Goal: Task Accomplishment & Management: Complete application form

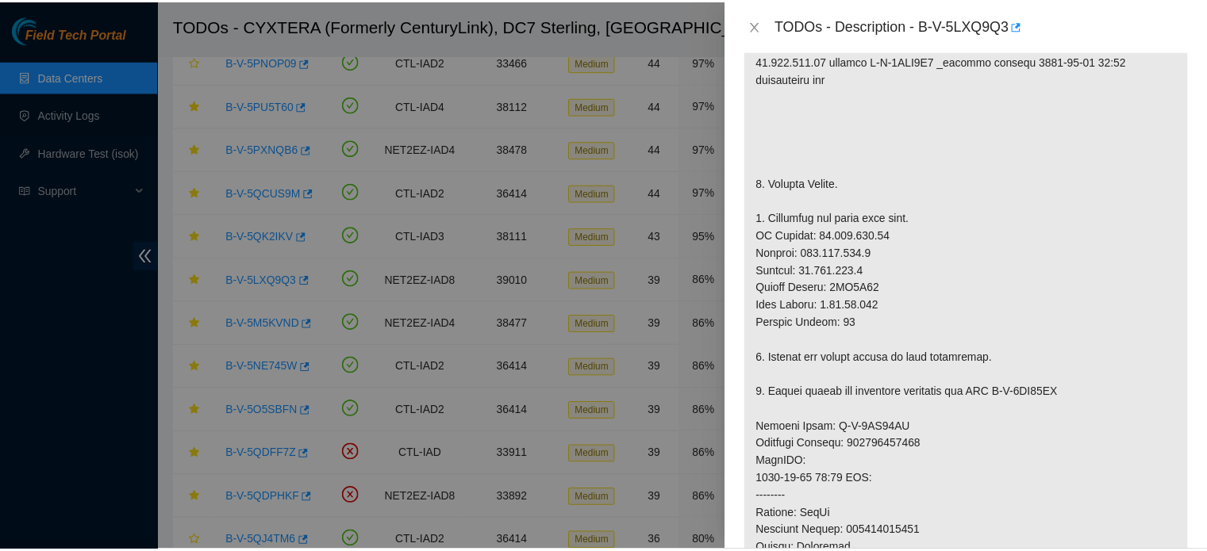
scroll to position [338, 0]
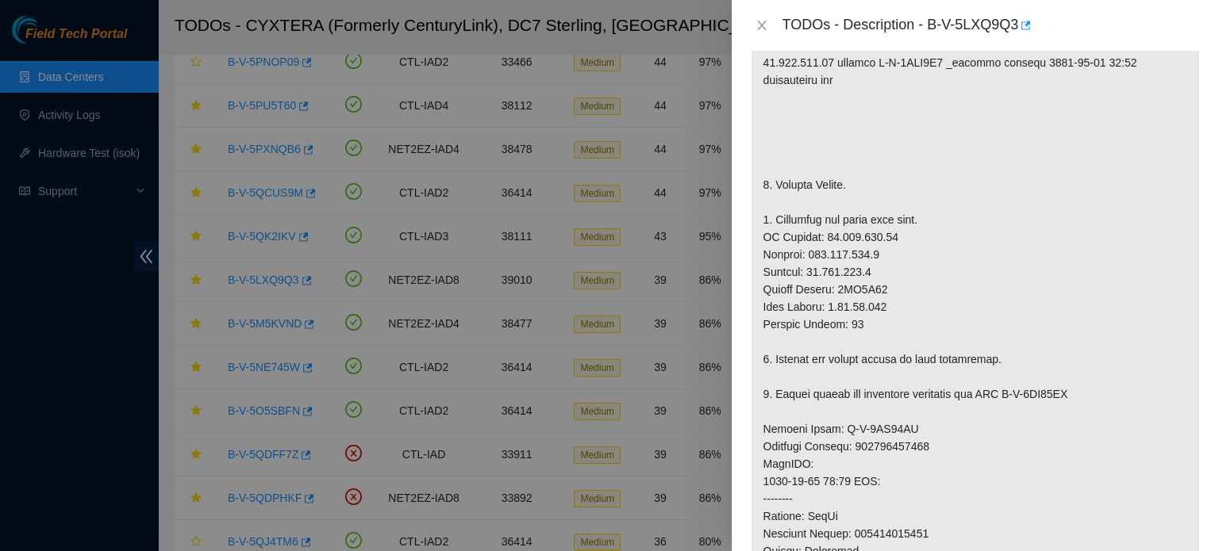
click at [990, 329] on p at bounding box center [974, 420] width 447 height 931
click at [764, 25] on icon "close" at bounding box center [761, 25] width 13 height 13
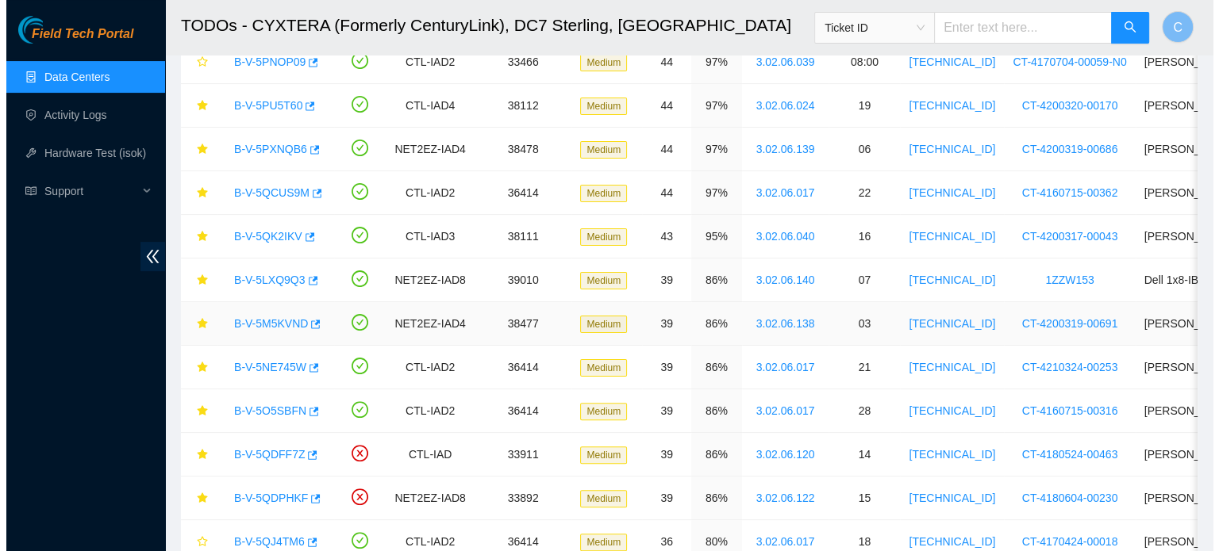
scroll to position [346, 0]
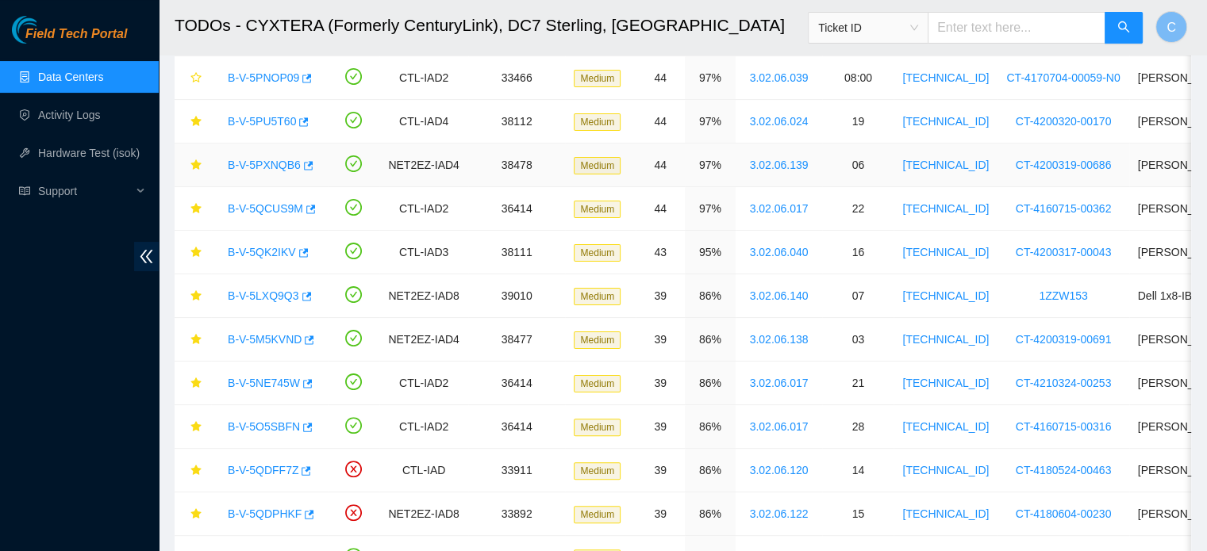
click at [260, 163] on link "B-V-5PXNQB6" at bounding box center [264, 165] width 73 height 13
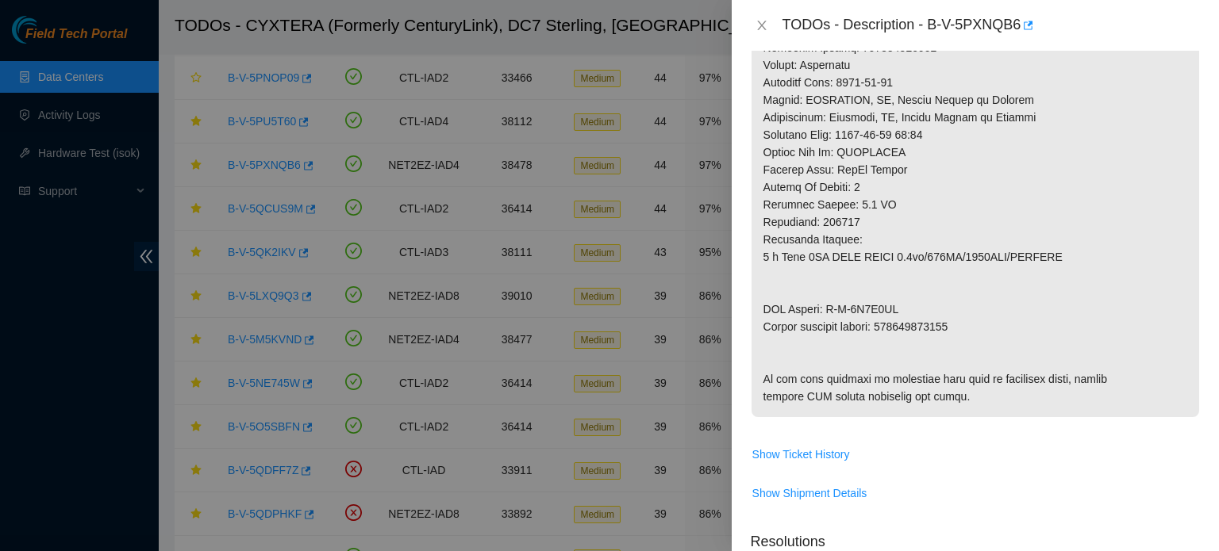
scroll to position [647, 0]
click at [1161, 300] on p at bounding box center [974, 32] width 447 height 774
click at [1158, 385] on p at bounding box center [974, 32] width 447 height 774
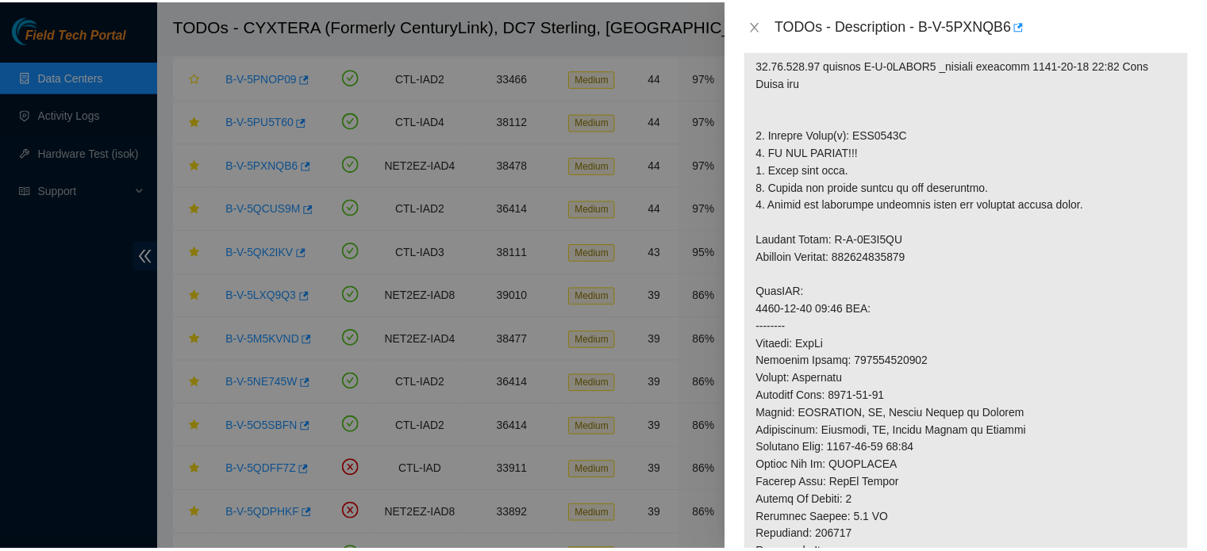
scroll to position [335, 0]
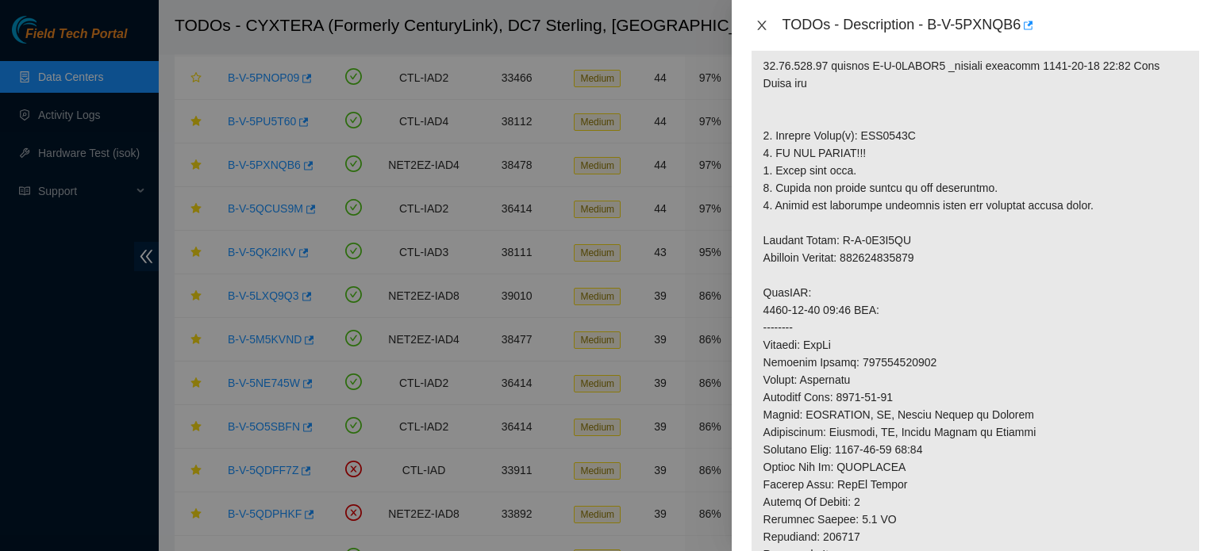
click at [756, 27] on icon "close" at bounding box center [761, 25] width 13 height 13
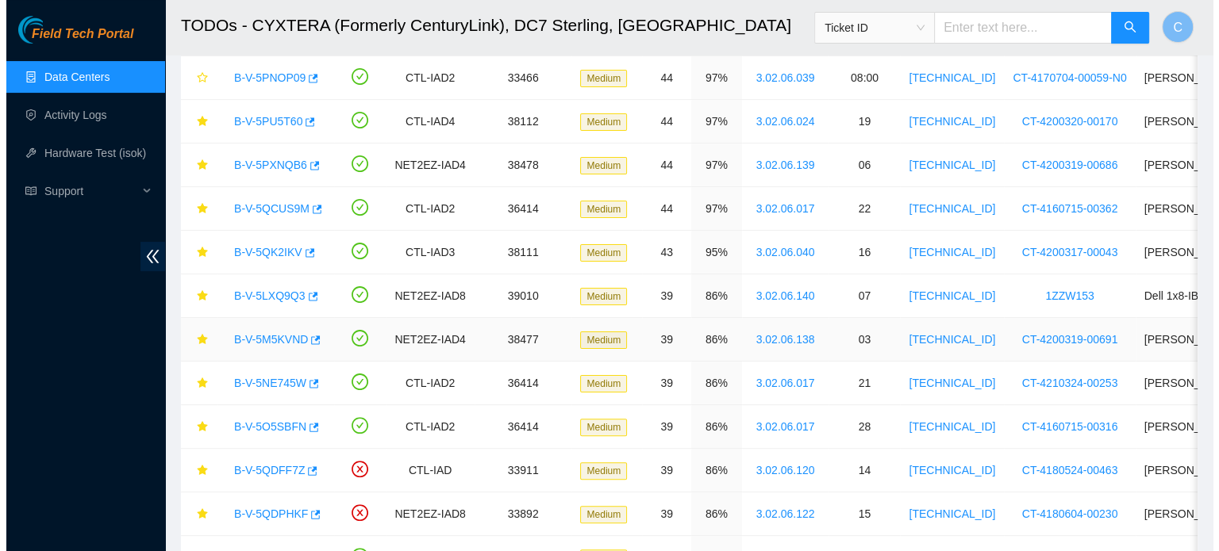
scroll to position [387, 0]
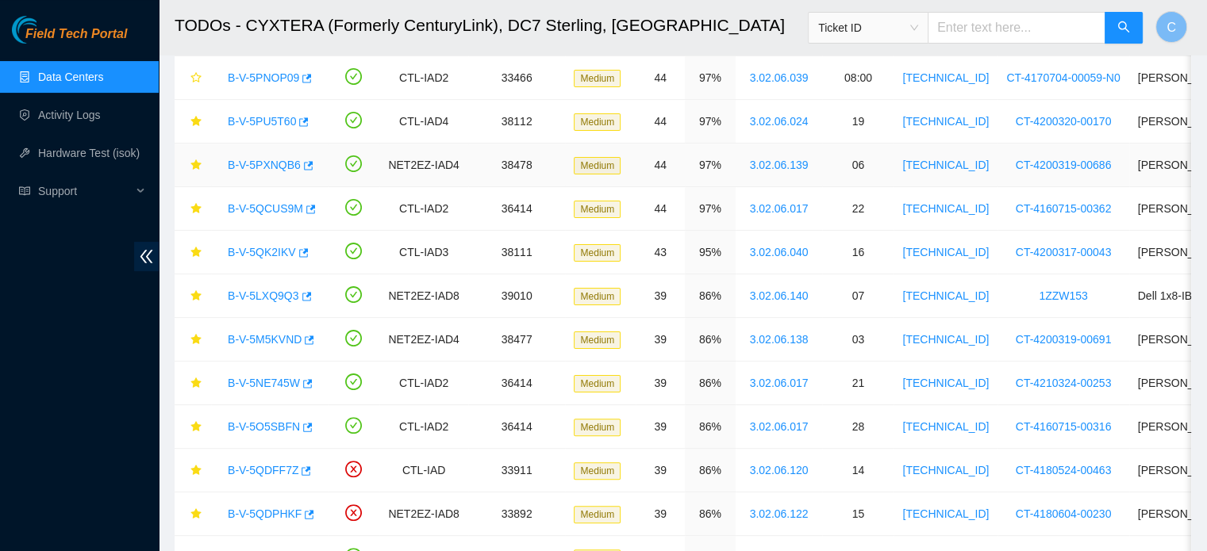
click at [282, 163] on link "B-V-5PXNQB6" at bounding box center [264, 165] width 73 height 13
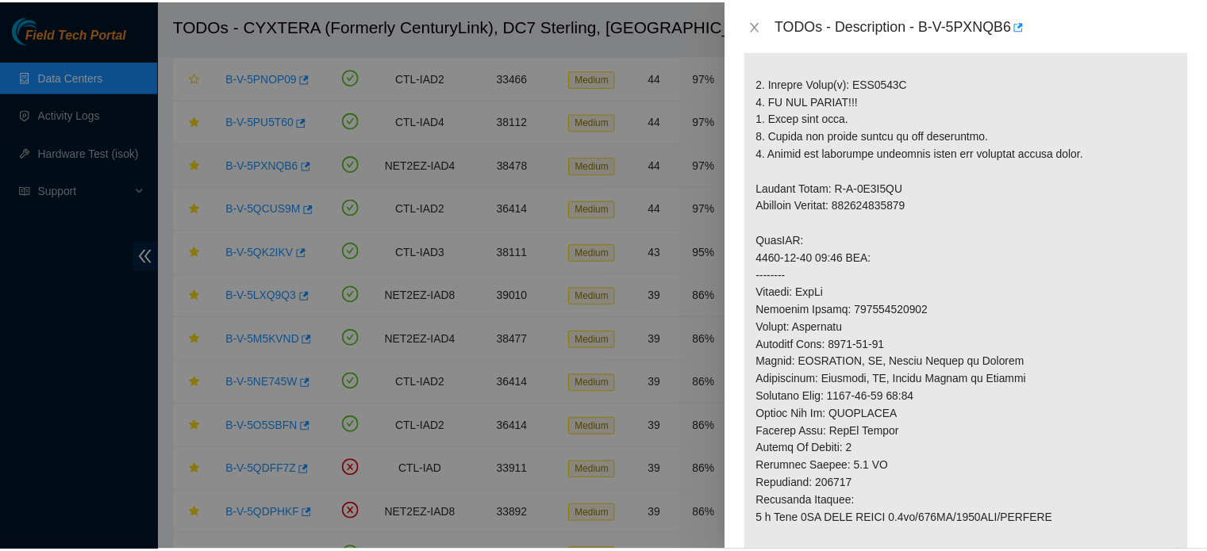
scroll to position [335, 0]
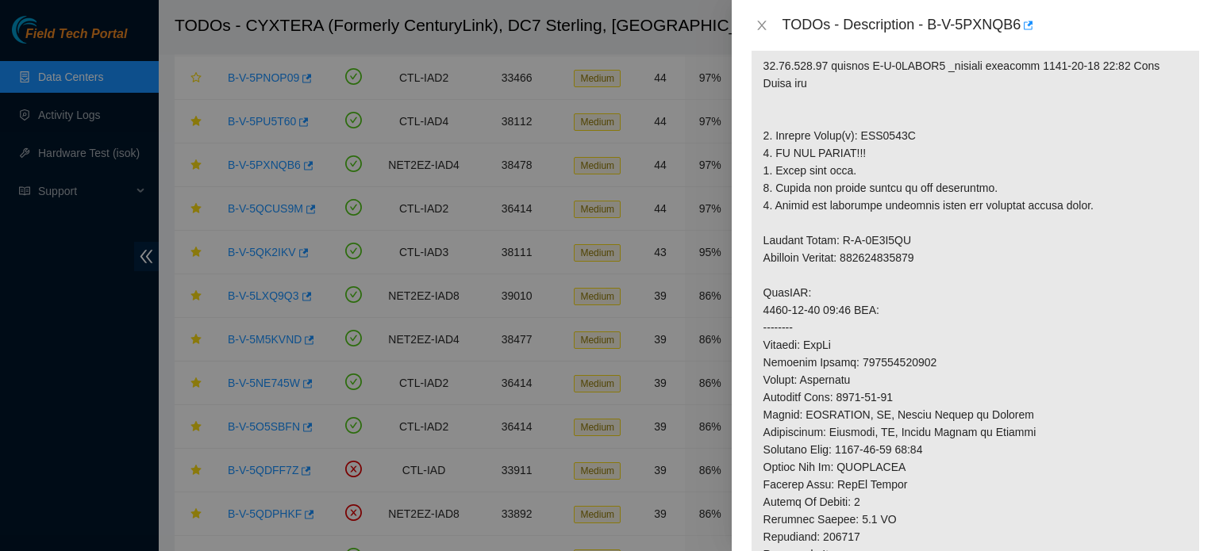
drag, startPoint x: 852, startPoint y: 326, endPoint x: 765, endPoint y: 62, distance: 278.2
click at [765, 62] on p at bounding box center [974, 345] width 447 height 774
click at [757, 25] on icon "close" at bounding box center [761, 25] width 13 height 13
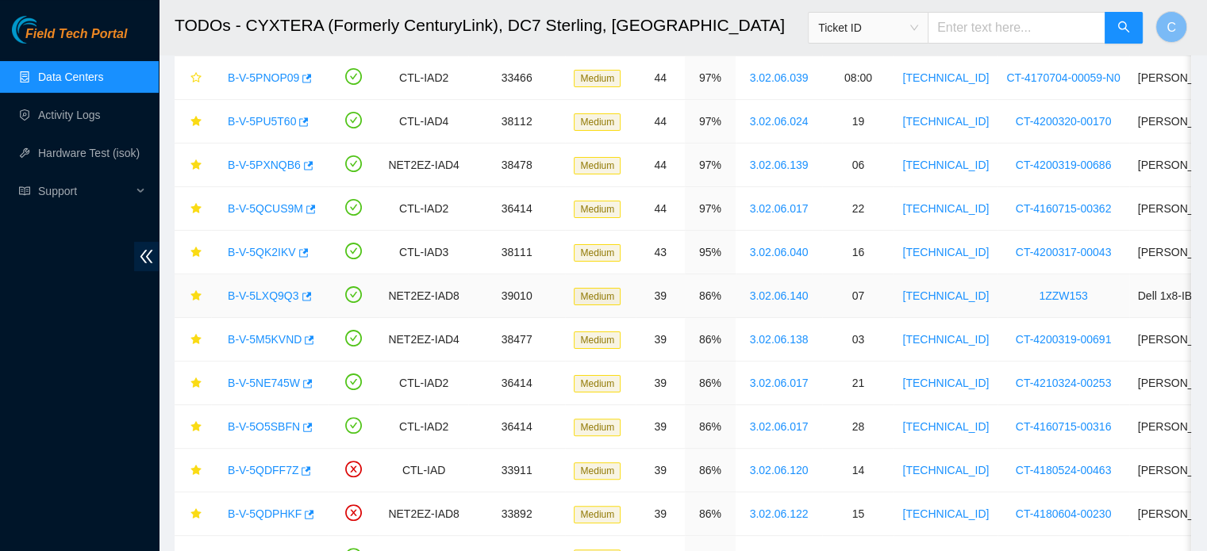
click at [251, 294] on link "B-V-5LXQ9Q3" at bounding box center [263, 296] width 71 height 13
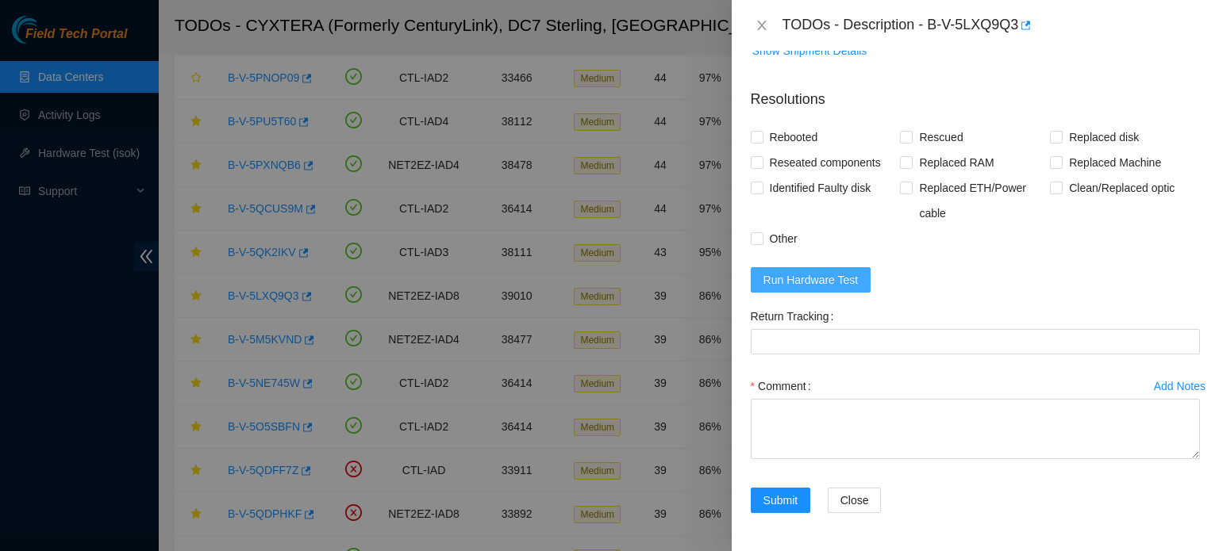
scroll to position [1265, 0]
click at [841, 286] on span "Run Hardware Test" at bounding box center [810, 279] width 95 height 17
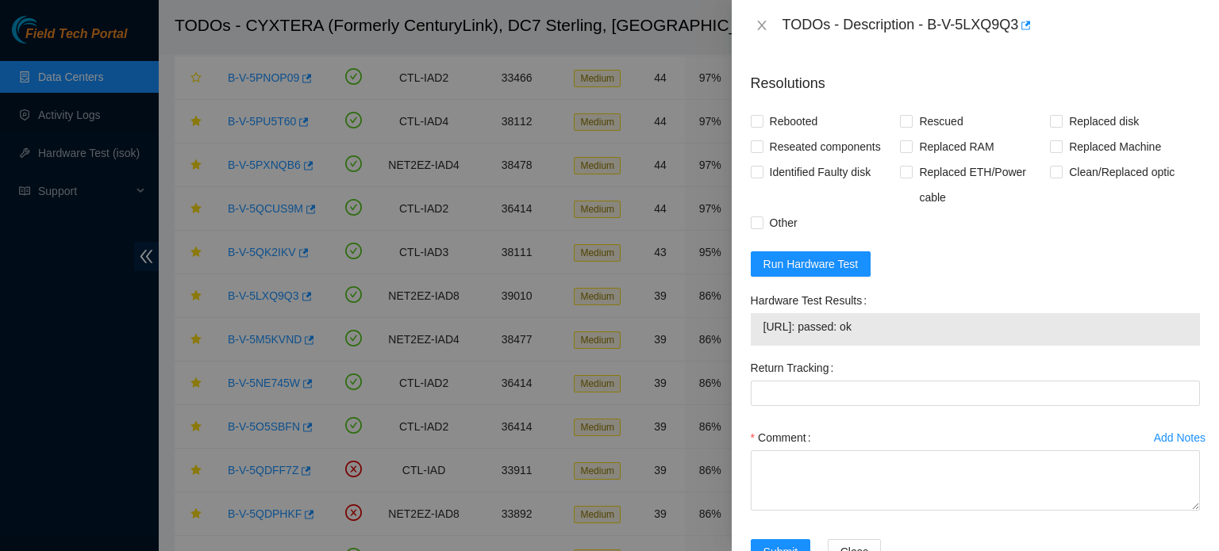
click at [852, 336] on span "[URL]: passed: ok" at bounding box center [975, 326] width 424 height 17
copy span "[URL]: passed: ok"
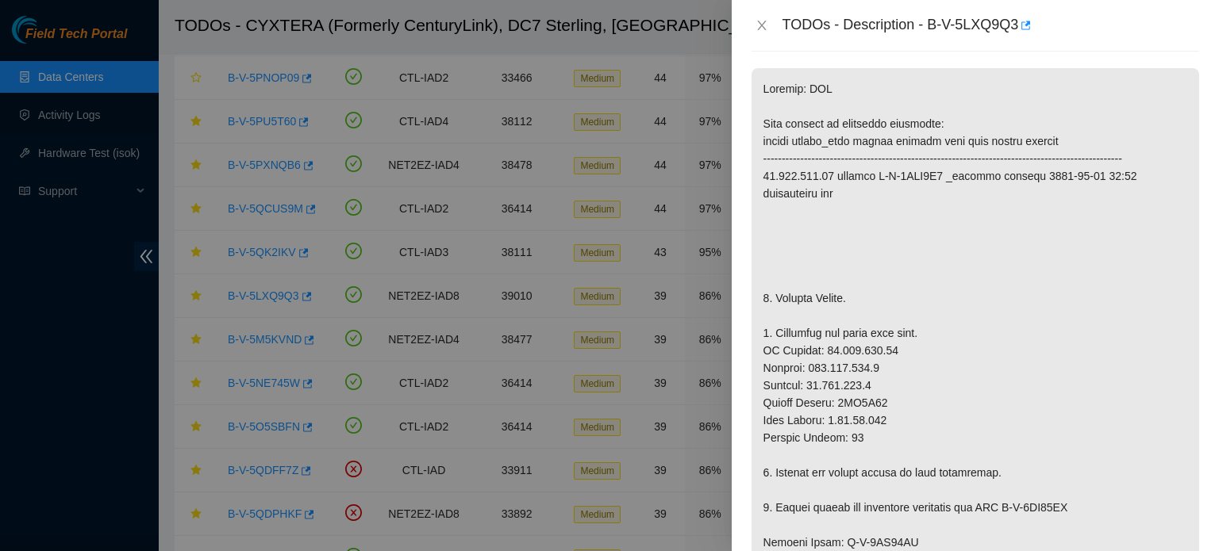
scroll to position [228, 0]
click at [1173, 329] on p at bounding box center [974, 530] width 447 height 931
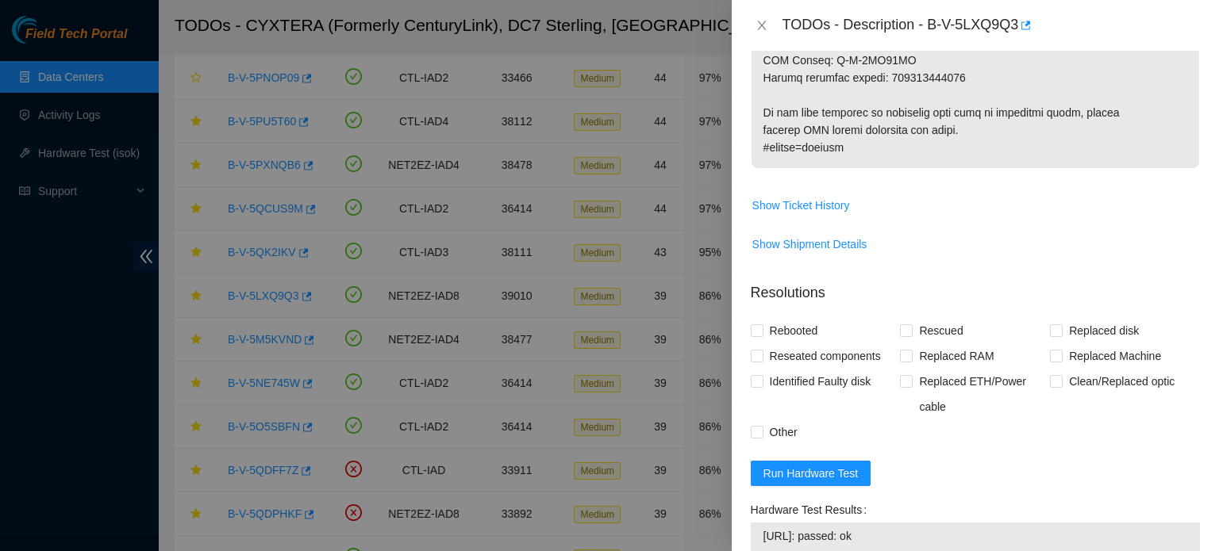
scroll to position [1157, 0]
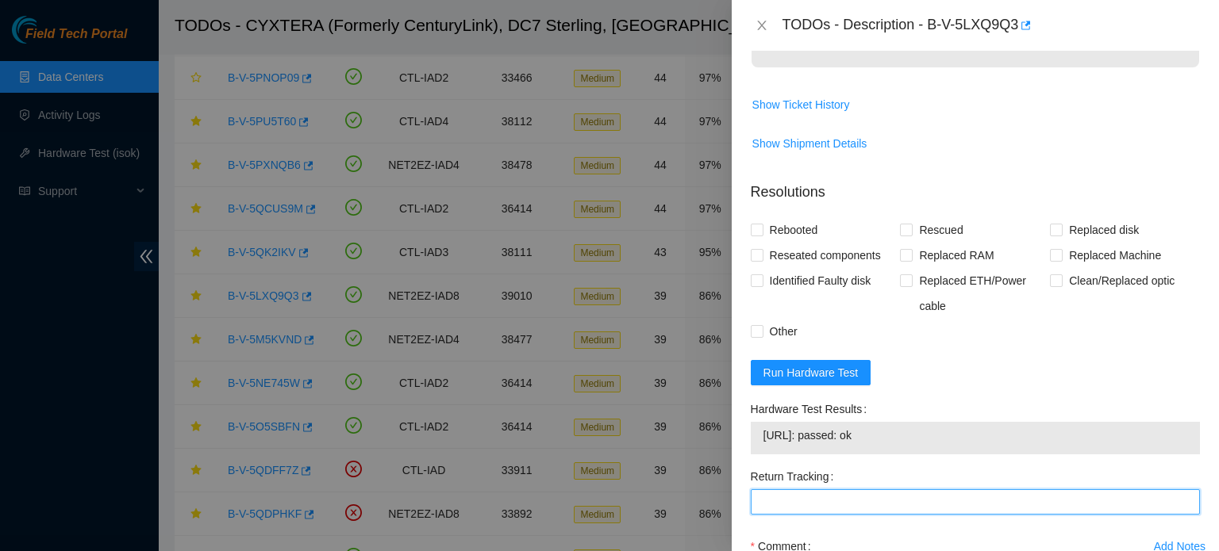
click at [855, 514] on Tracking "Return Tracking" at bounding box center [975, 502] width 449 height 25
paste Tracking "417328415148"
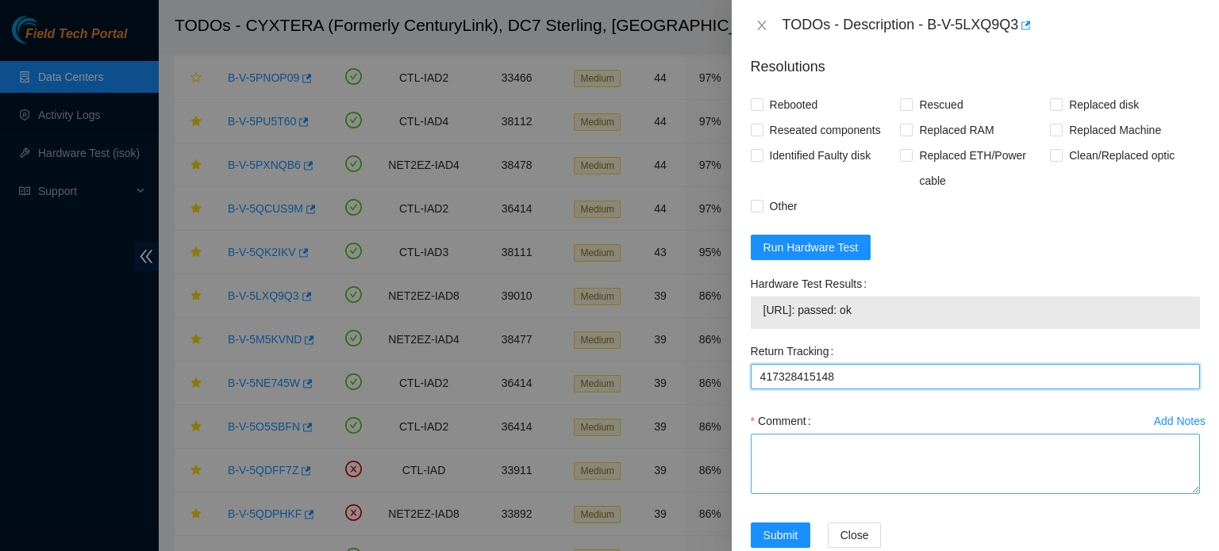
scroll to position [1333, 0]
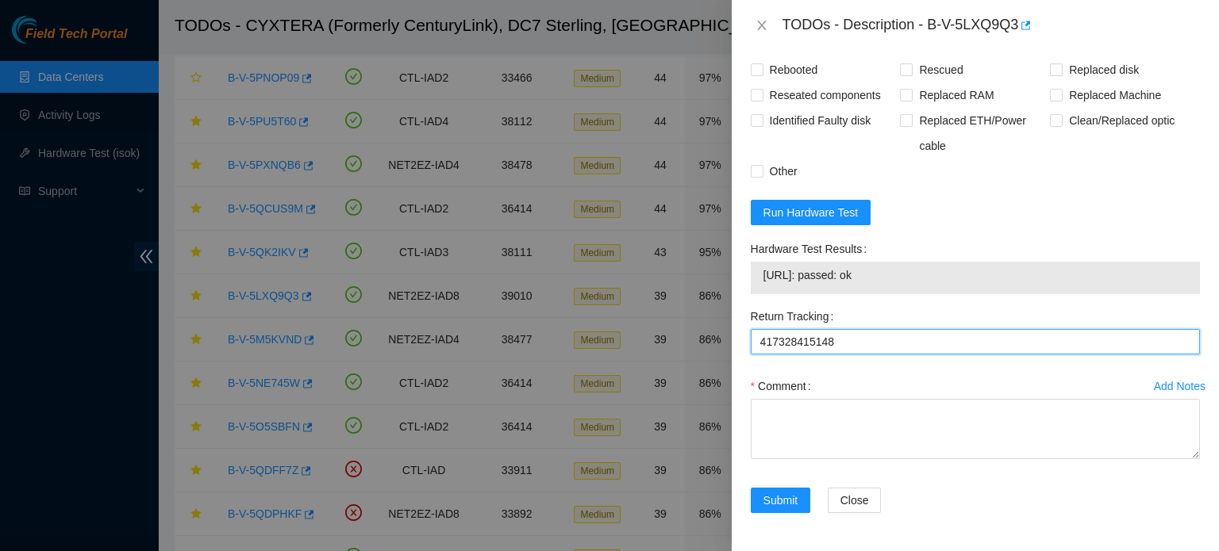
type Tracking "417328415148"
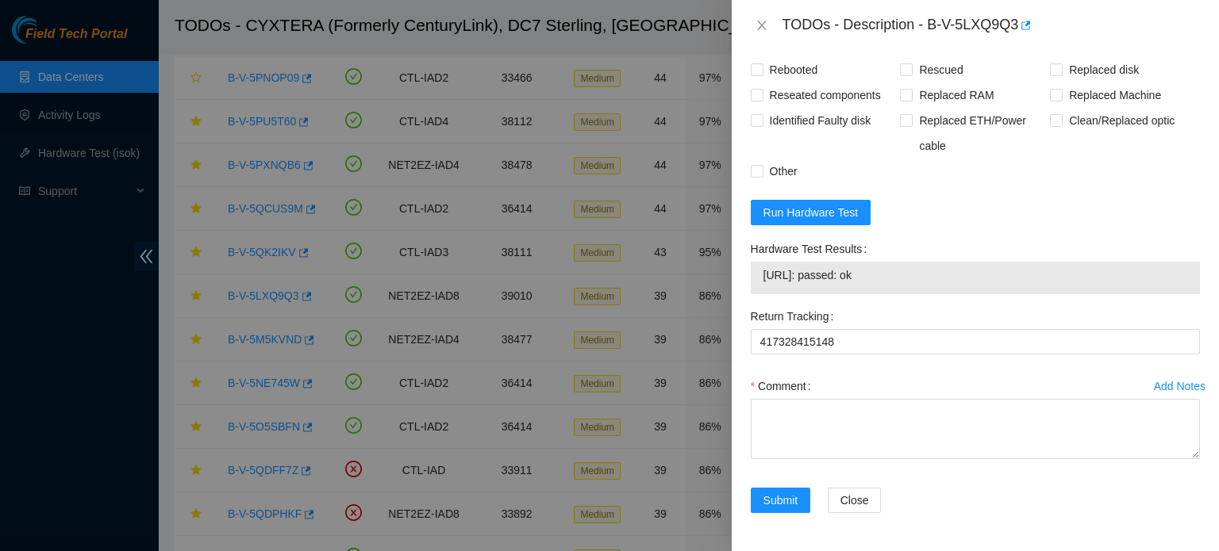
click at [896, 463] on div "Comment" at bounding box center [975, 421] width 449 height 95
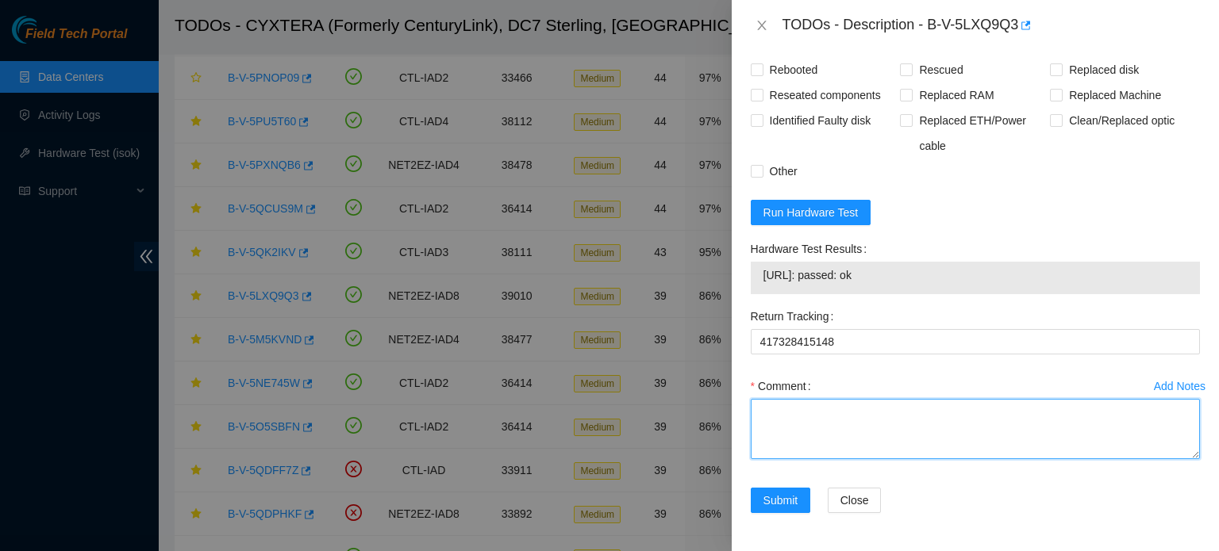
click at [875, 440] on textarea "Comment" at bounding box center [975, 429] width 449 height 60
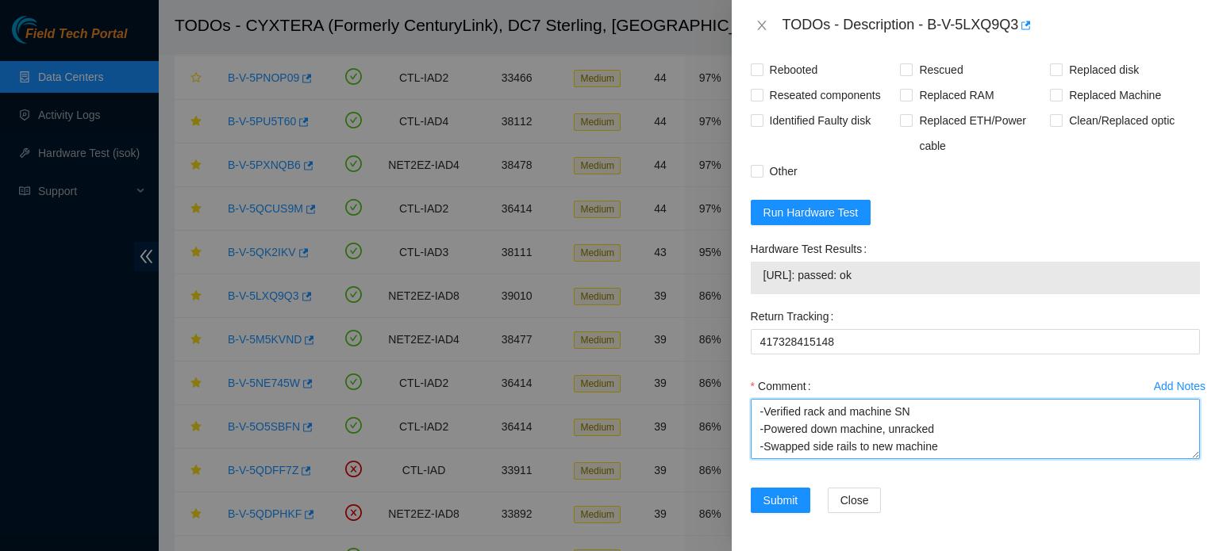
scroll to position [48, 0]
paste textarea "Old: 1ZZW153"
paste textarea "New: 8CV0C53"
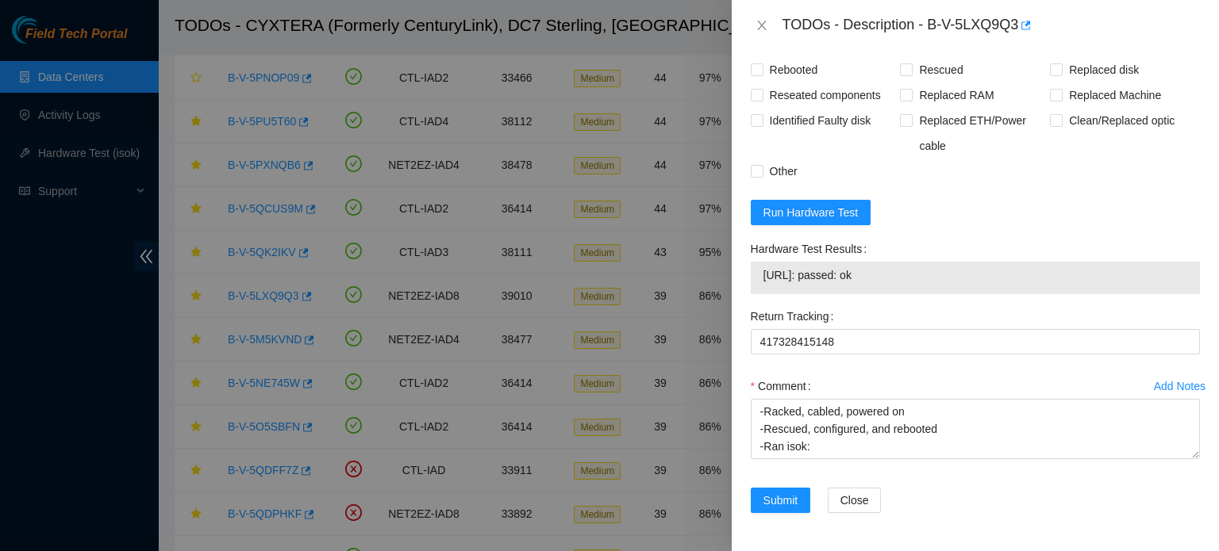
click at [839, 282] on span "[URL]: passed: ok" at bounding box center [975, 275] width 424 height 17
copy span "[URL]: passed: ok"
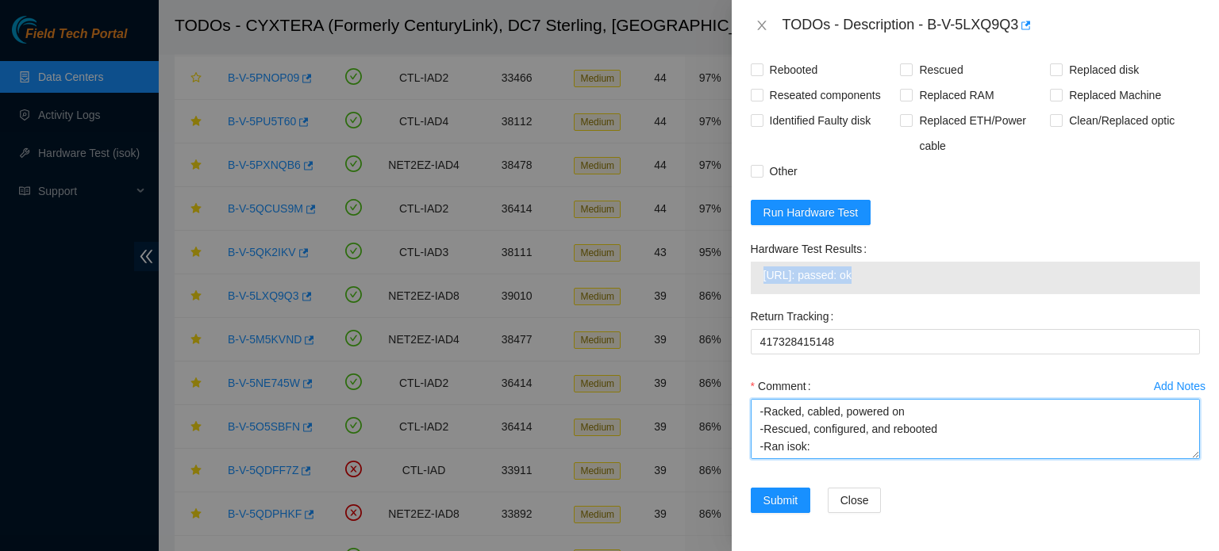
click at [801, 447] on textarea "-Verified rack and machine SN -Powered down machine, unracked -Swapped side rai…" at bounding box center [975, 429] width 449 height 60
paste textarea "[URL]: passed: ok"
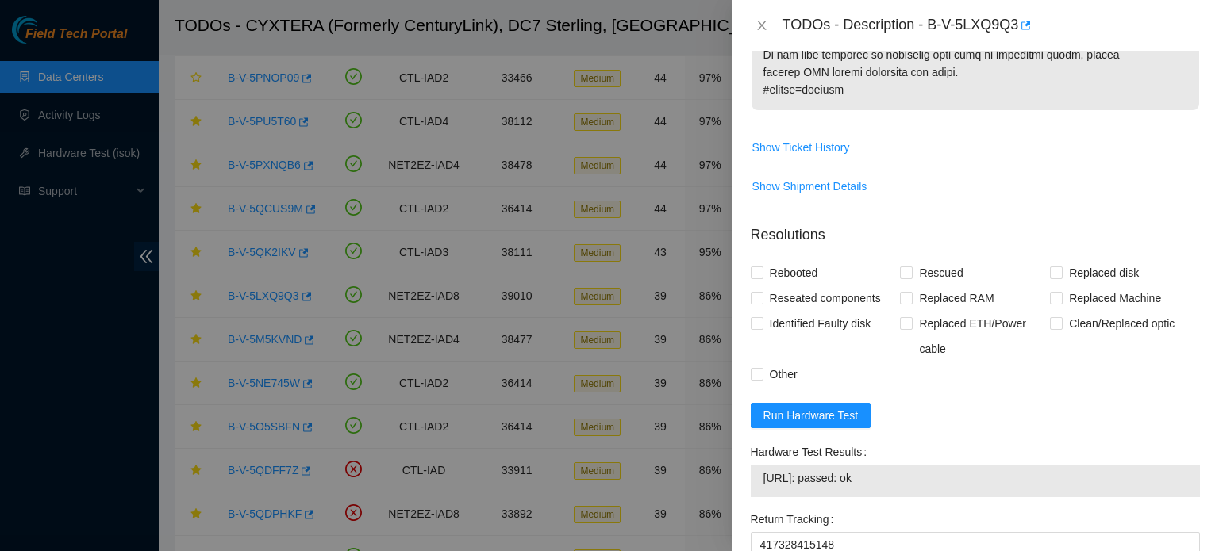
scroll to position [1111, 0]
type textarea "-Verified rack and machine SN -Powered down machine, unracked -Swapped side rai…"
click at [790, 289] on span "Rebooted" at bounding box center [793, 275] width 61 height 25
click at [762, 281] on input "Rebooted" at bounding box center [756, 275] width 11 height 11
checkbox input "true"
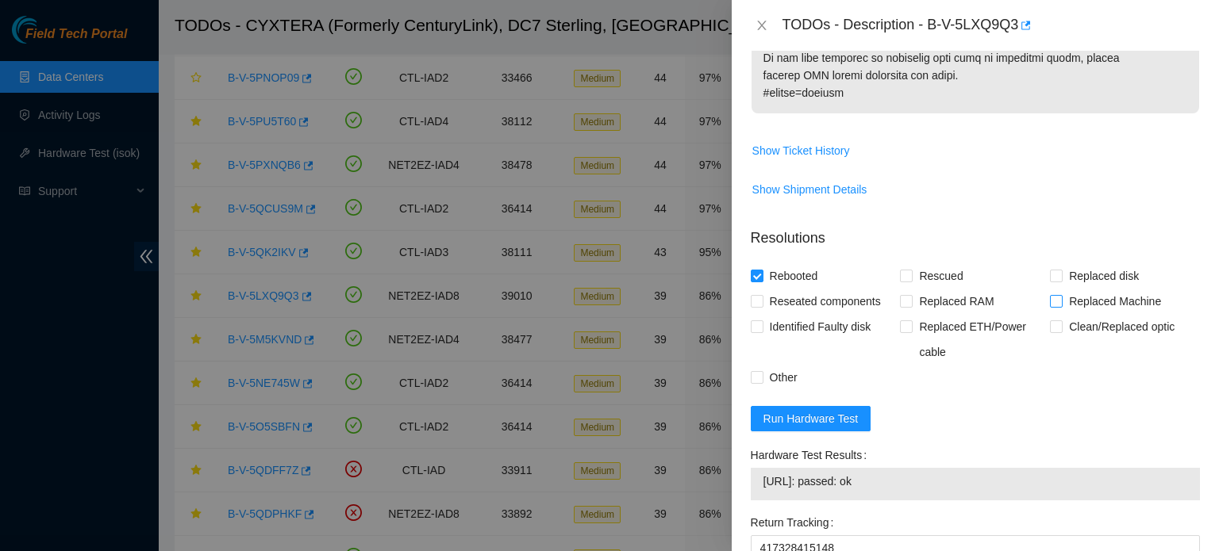
click at [1062, 313] on span "Replaced Machine" at bounding box center [1114, 301] width 105 height 25
click at [1058, 306] on input "Replaced Machine" at bounding box center [1055, 300] width 11 height 11
checkbox input "true"
click at [901, 269] on form "Resolutions Rebooted Rescued Replaced disk Reseated components Replaced RAM Rep…" at bounding box center [975, 477] width 449 height 524
click at [920, 289] on span "Rescued" at bounding box center [940, 275] width 56 height 25
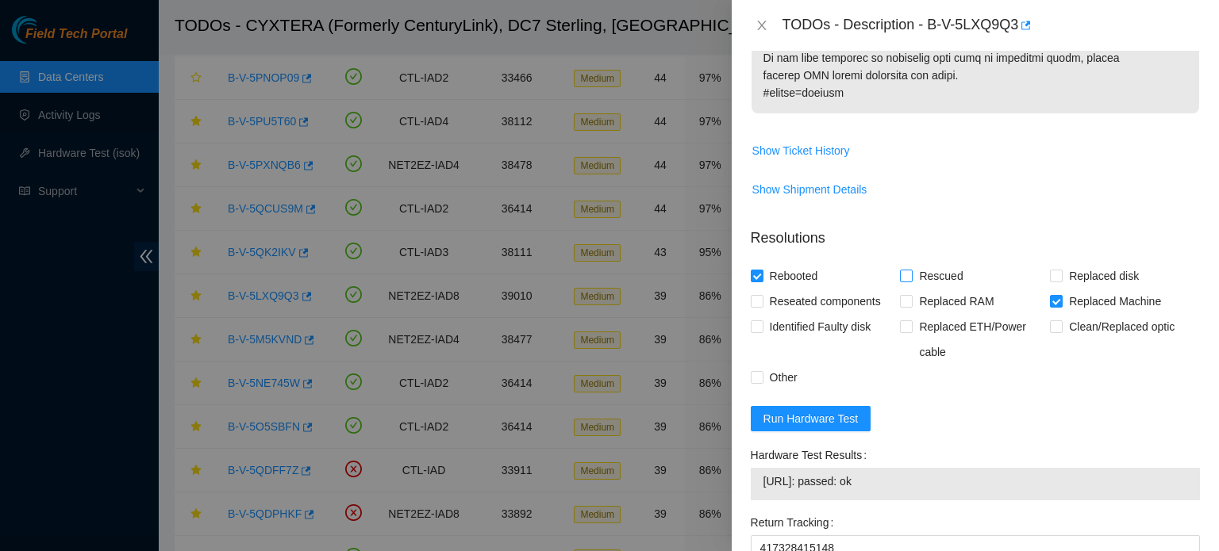
click at [911, 281] on input "Rescued" at bounding box center [905, 275] width 11 height 11
checkbox input "true"
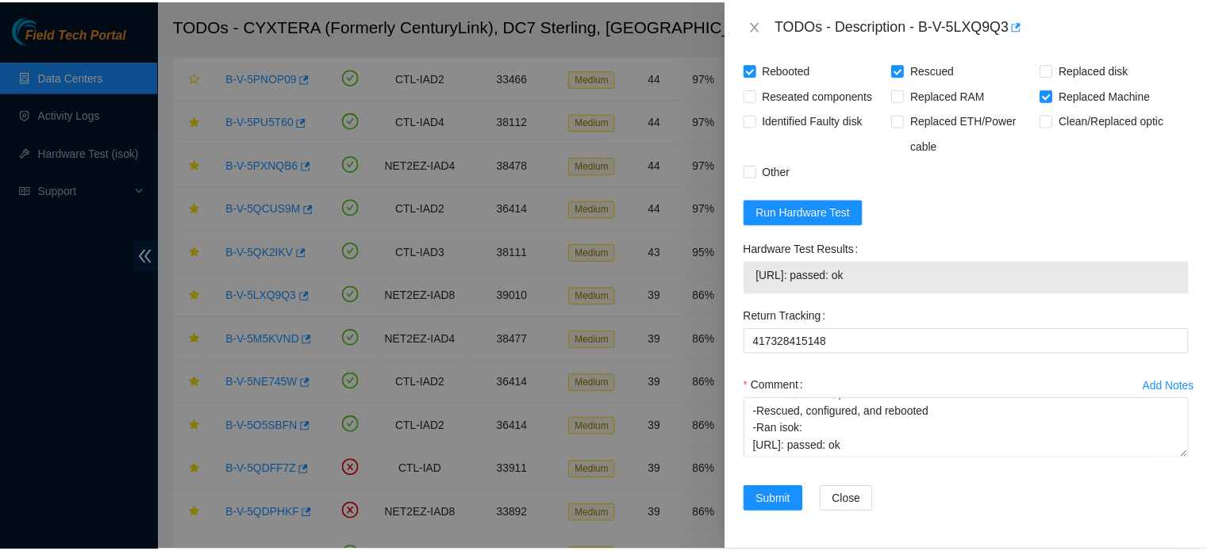
scroll to position [1332, 0]
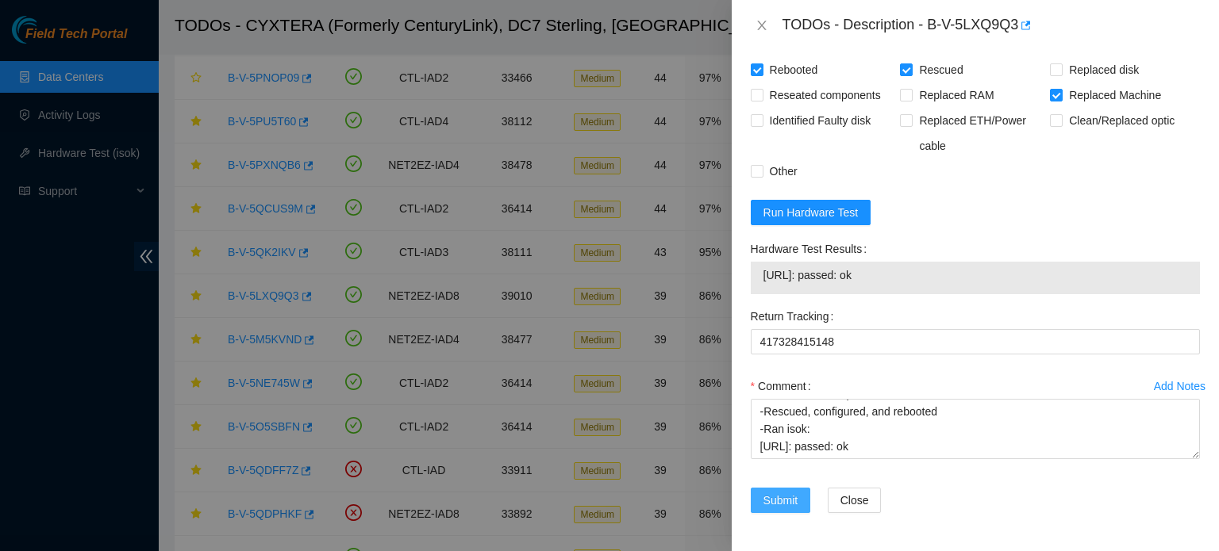
click at [781, 497] on span "Submit" at bounding box center [780, 500] width 35 height 17
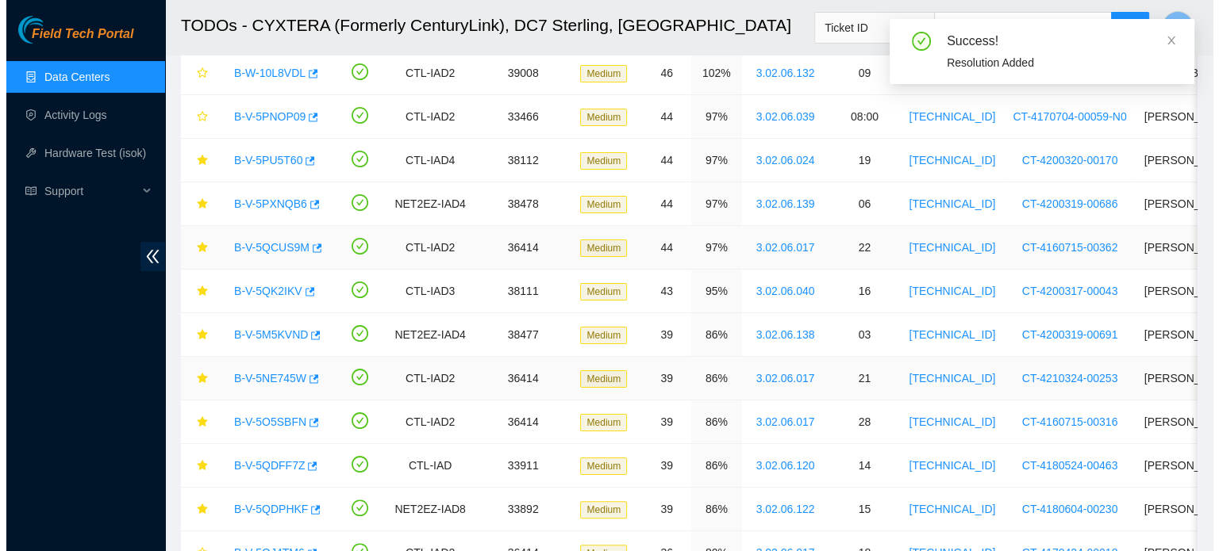
scroll to position [270, 0]
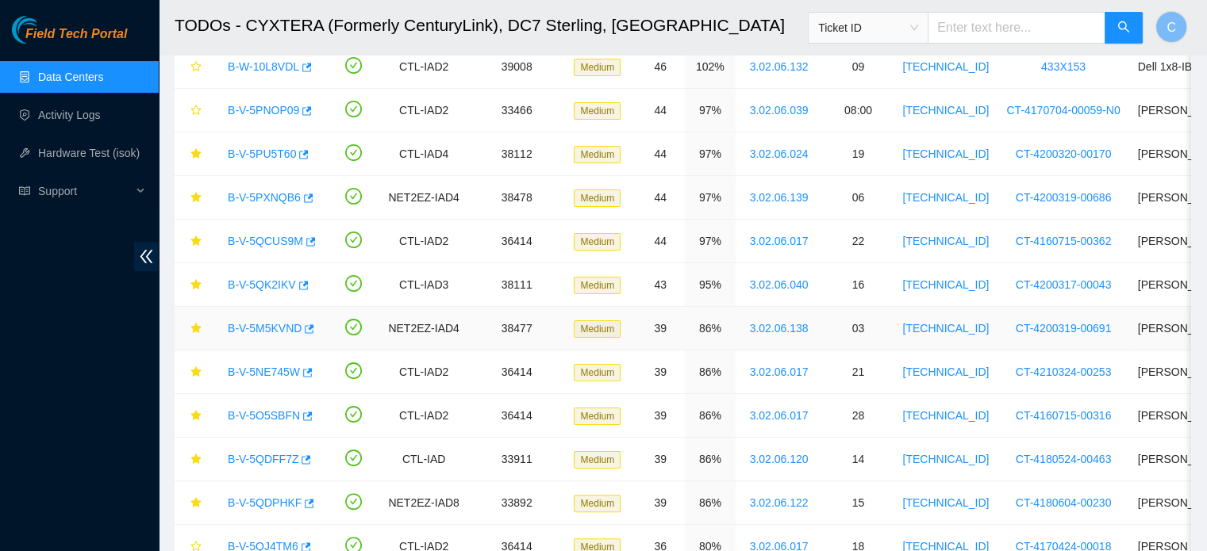
click at [267, 326] on link "B-V-5M5KVND" at bounding box center [265, 328] width 74 height 13
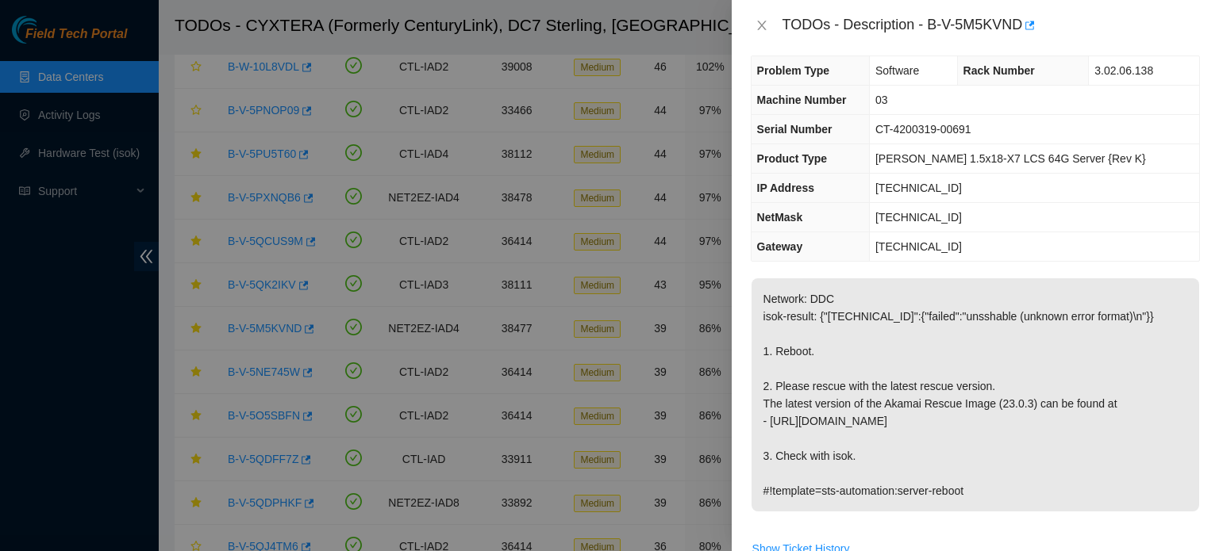
scroll to position [13, 0]
click at [761, 21] on icon "close" at bounding box center [761, 25] width 13 height 13
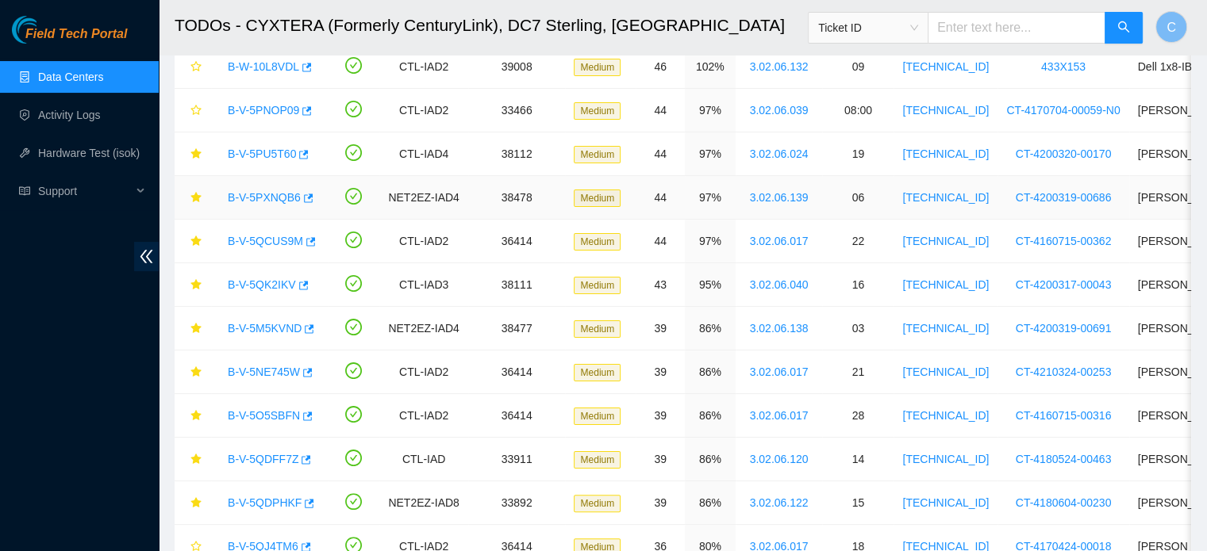
drag, startPoint x: 267, startPoint y: 201, endPoint x: 387, endPoint y: 229, distance: 123.9
click at [267, 201] on link "B-V-5PXNQB6" at bounding box center [264, 197] width 73 height 13
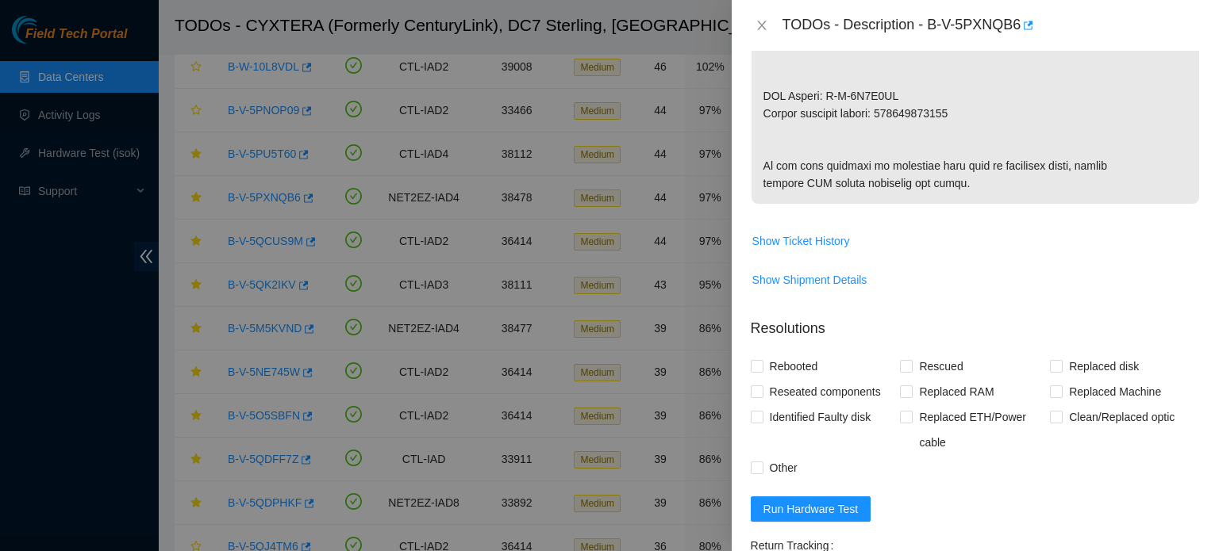
scroll to position [971, 0]
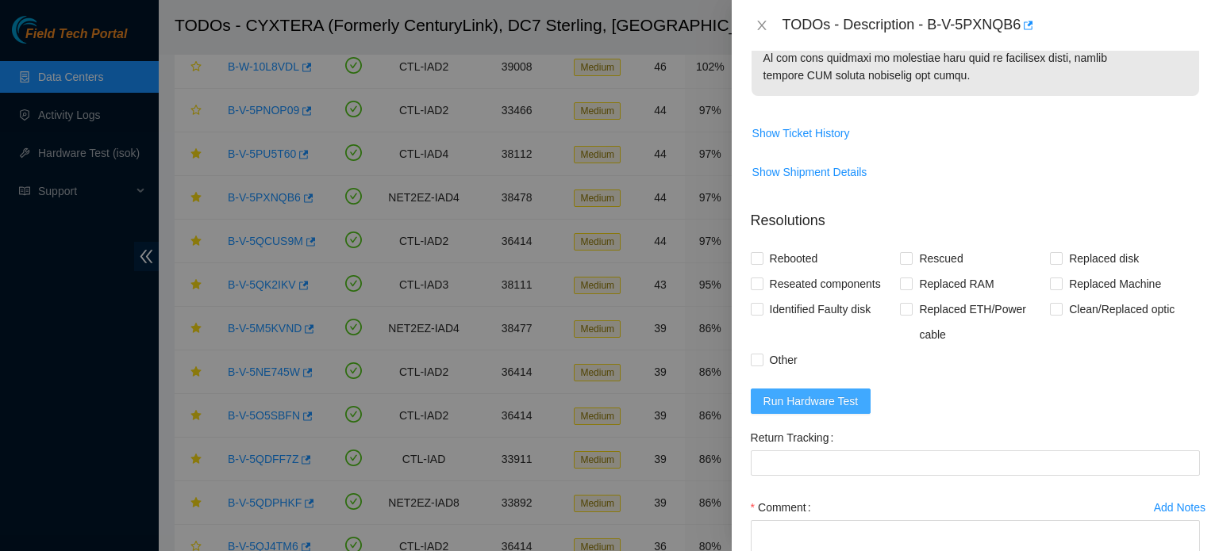
click at [805, 410] on span "Run Hardware Test" at bounding box center [810, 401] width 95 height 17
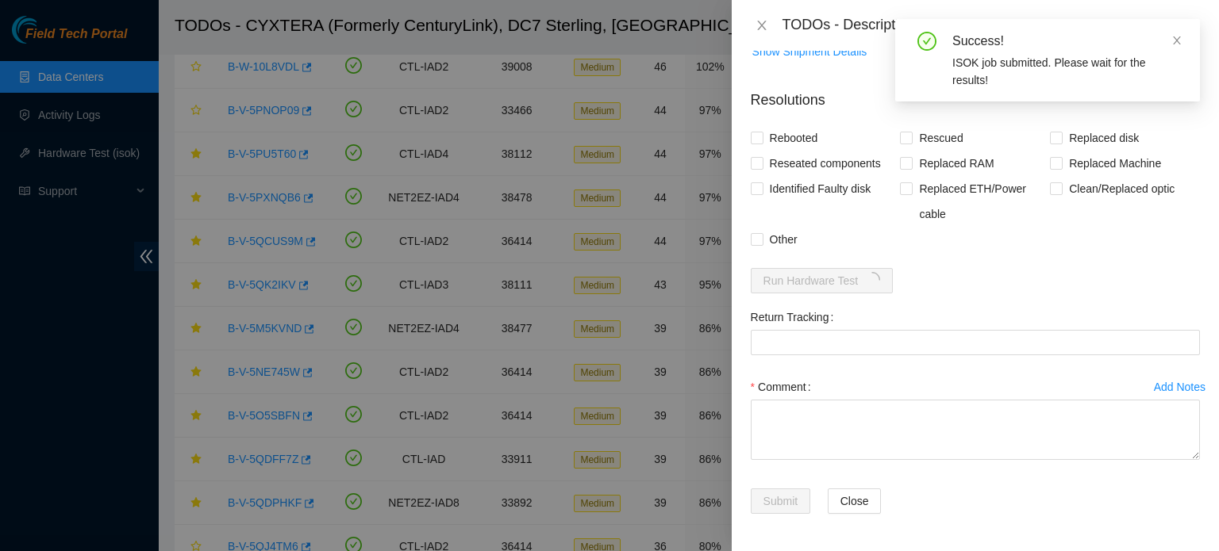
scroll to position [1123, 0]
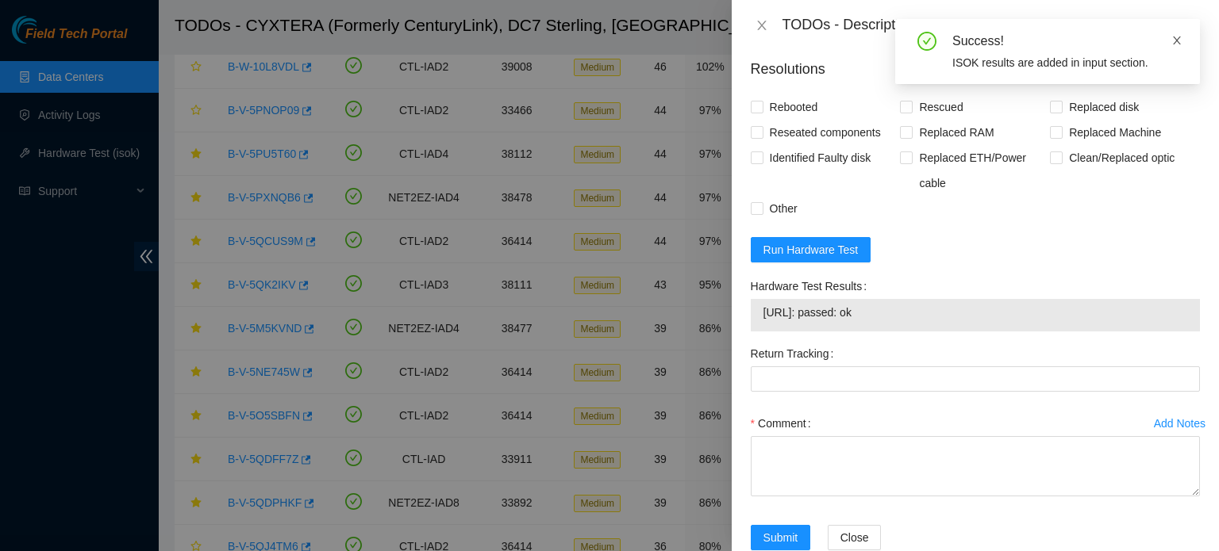
click at [1175, 35] on icon "close" at bounding box center [1176, 40] width 11 height 11
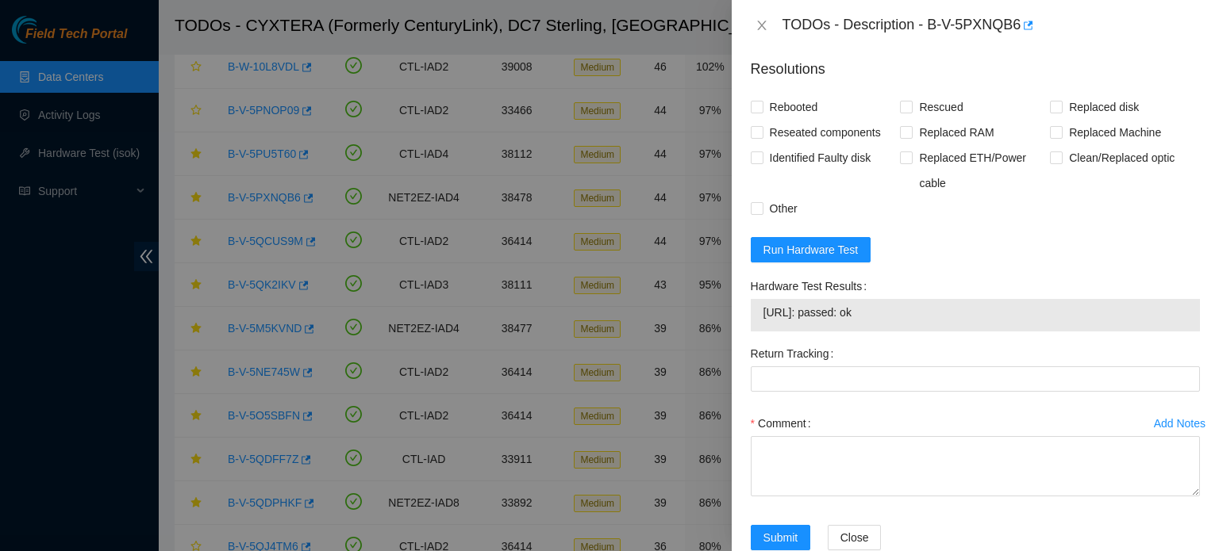
click at [1158, 346] on form "Resolutions Rebooted Rescued Replaced disk Reseated components Replaced RAM Rep…" at bounding box center [975, 308] width 449 height 524
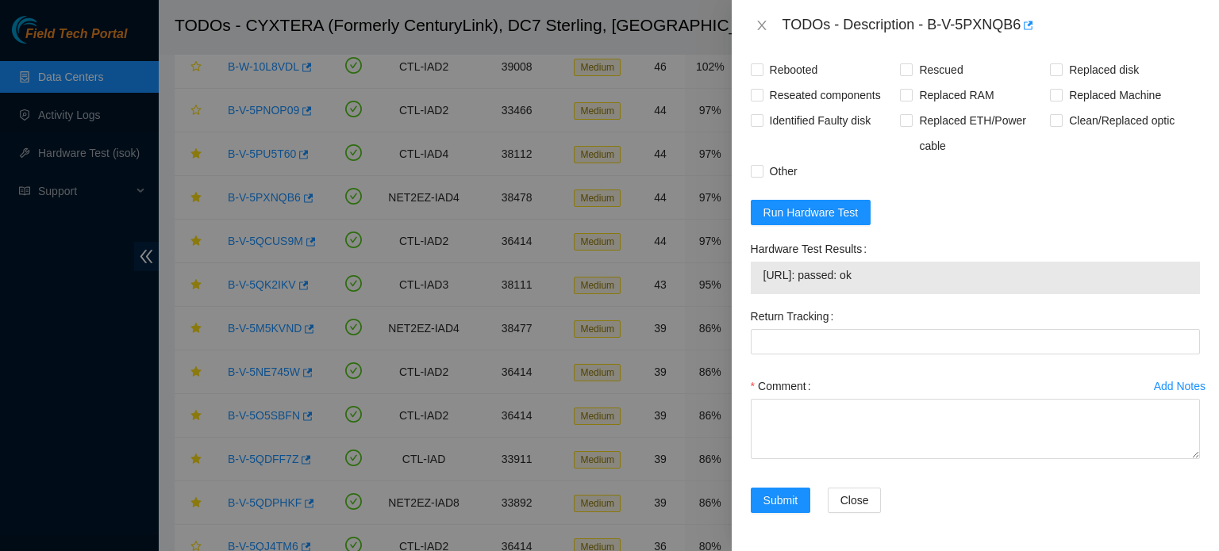
scroll to position [1245, 0]
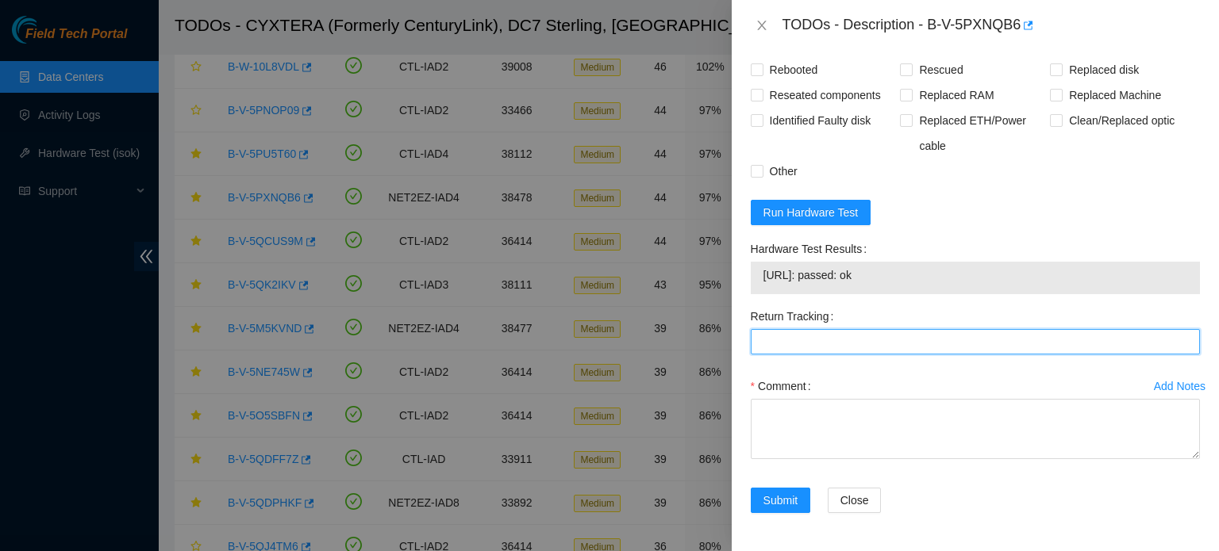
click at [957, 341] on Tracking "Return Tracking" at bounding box center [975, 341] width 449 height 25
paste Tracking "463470028040"
type Tracking "463470028040"
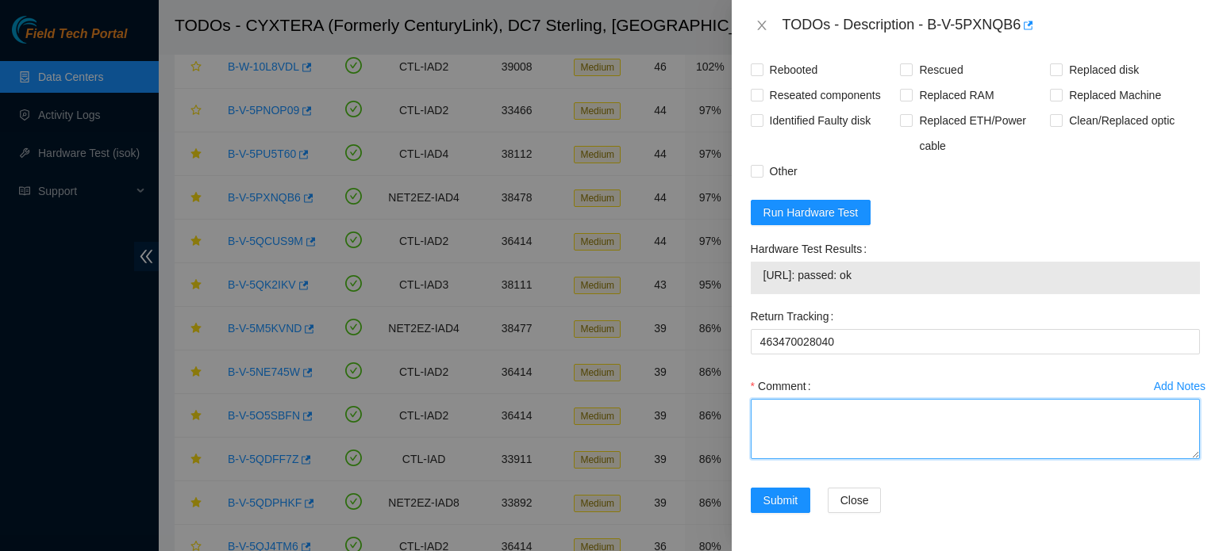
click at [920, 447] on textarea "Comment" at bounding box center [975, 429] width 449 height 60
paste textarea "Old: WJG0438G"
paste textarea "New: Z1Z7G03Q"
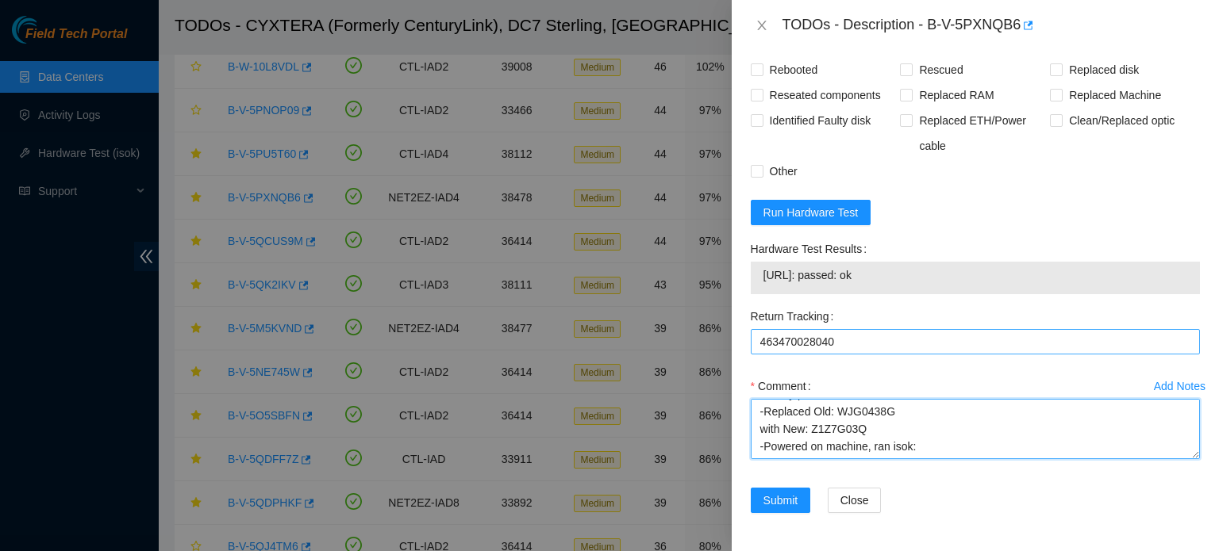
scroll to position [83, 0]
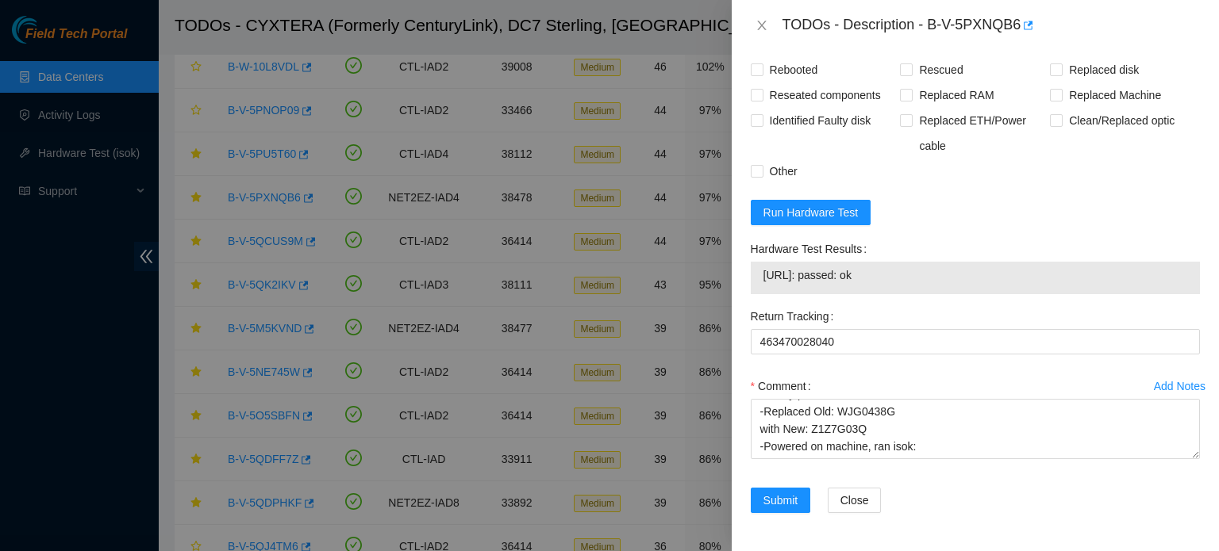
click at [857, 275] on span "[URL]: passed: ok" at bounding box center [975, 275] width 424 height 17
copy span "[URL]: passed: ok"
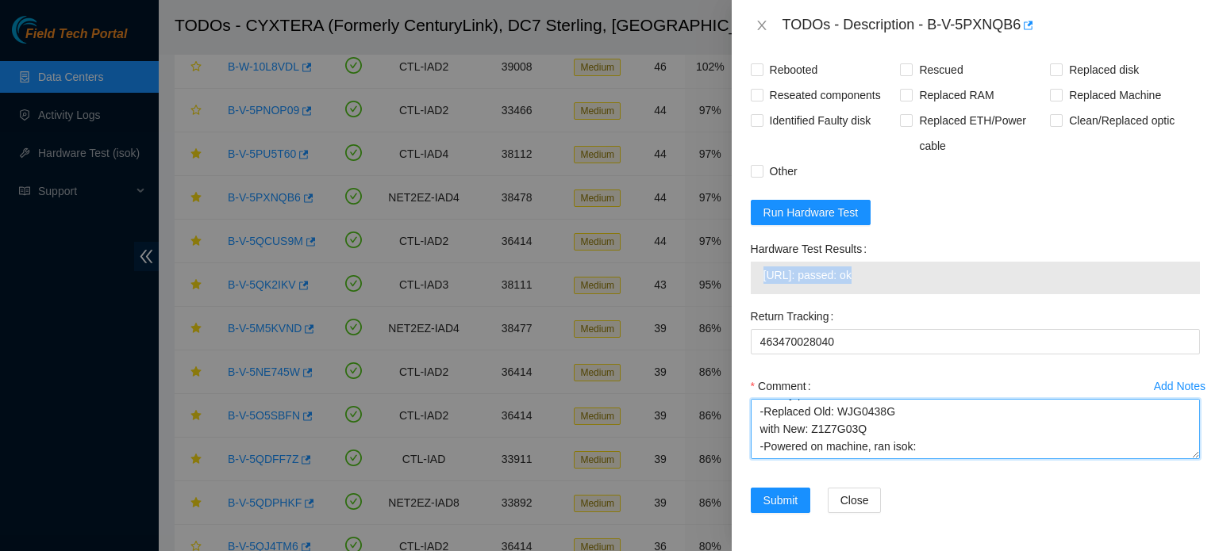
click at [818, 448] on textarea "-Verified rack and machine SN -Safely powered down machine -Replaced Old: WJG04…" at bounding box center [975, 429] width 449 height 60
paste textarea "[URL]: passed: ok"
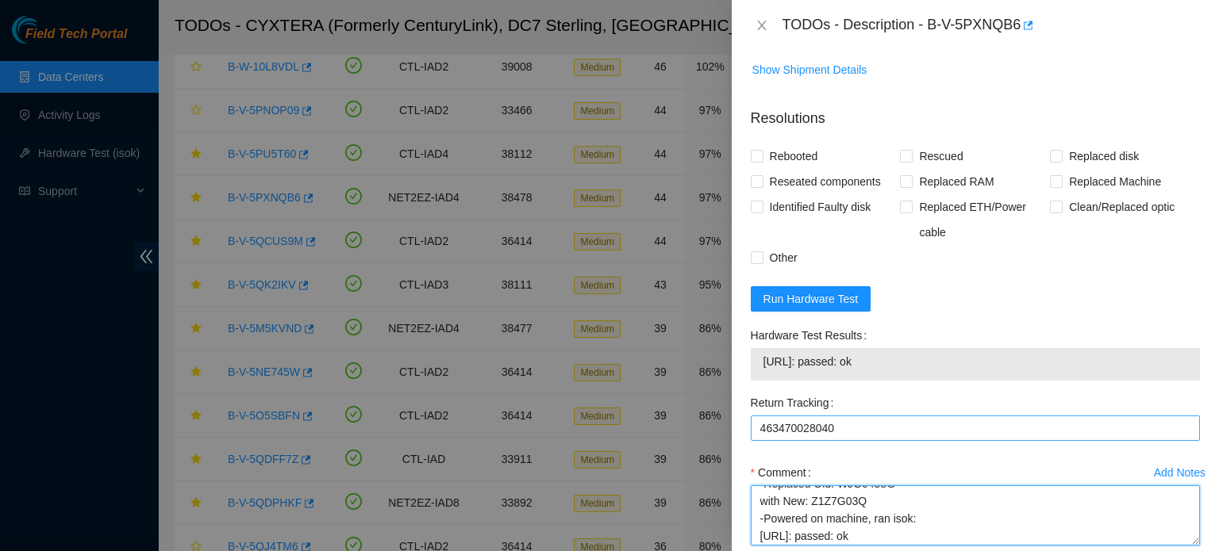
scroll to position [1061, 0]
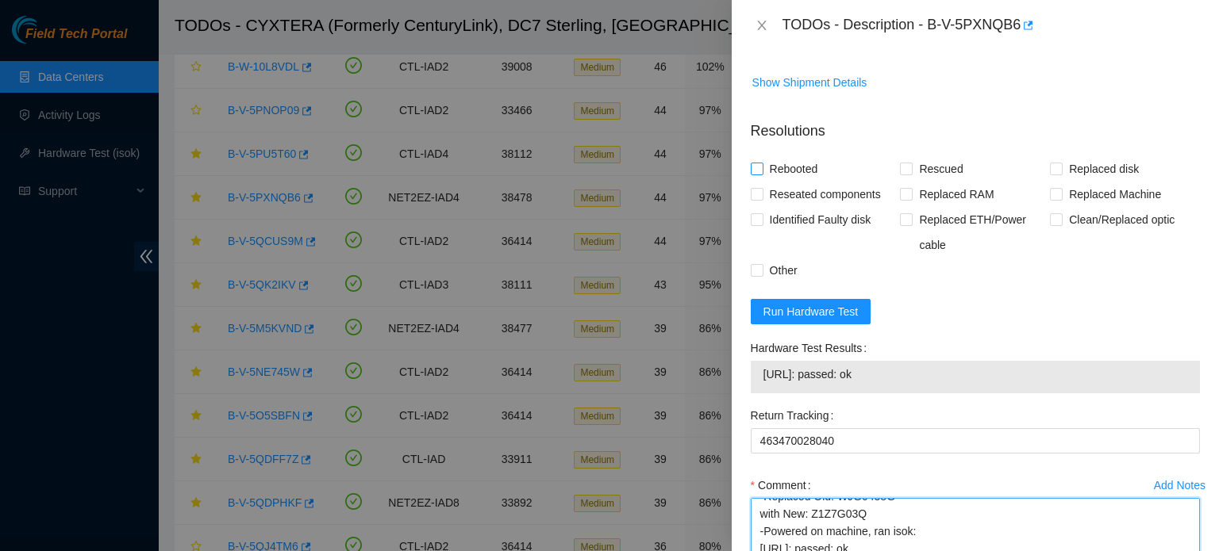
type textarea "-Verified rack and machine SN -Safely powered down machine -Replaced Old: WJG04…"
click at [771, 182] on span "Rebooted" at bounding box center [793, 168] width 61 height 25
click at [762, 174] on input "Rebooted" at bounding box center [756, 168] width 11 height 11
checkbox input "true"
click at [1083, 182] on span "Replaced disk" at bounding box center [1103, 168] width 83 height 25
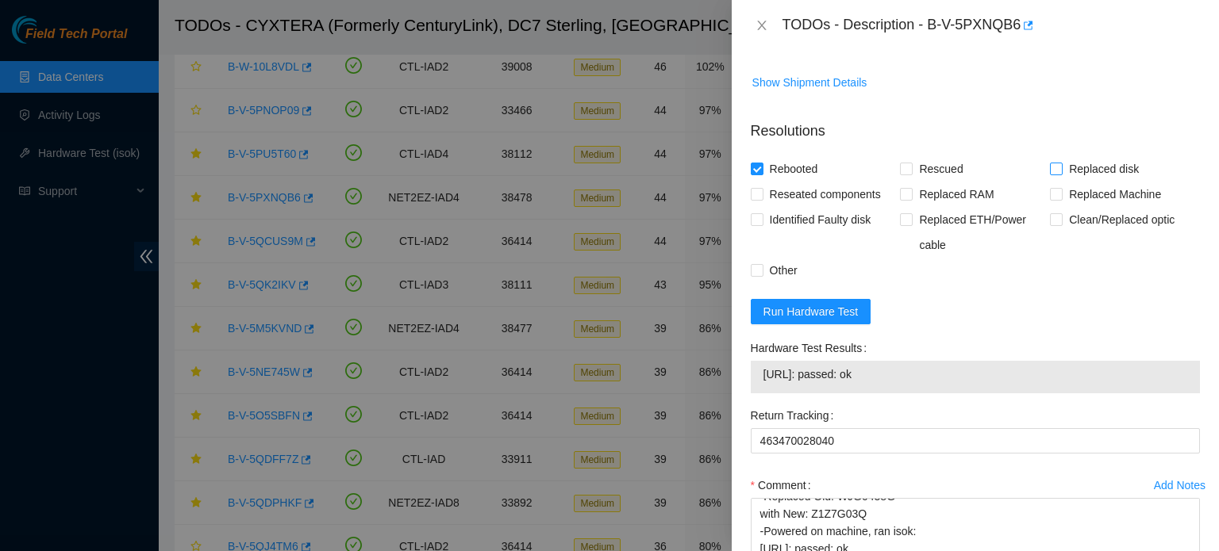
click at [1061, 174] on input "Replaced disk" at bounding box center [1055, 168] width 11 height 11
checkbox input "true"
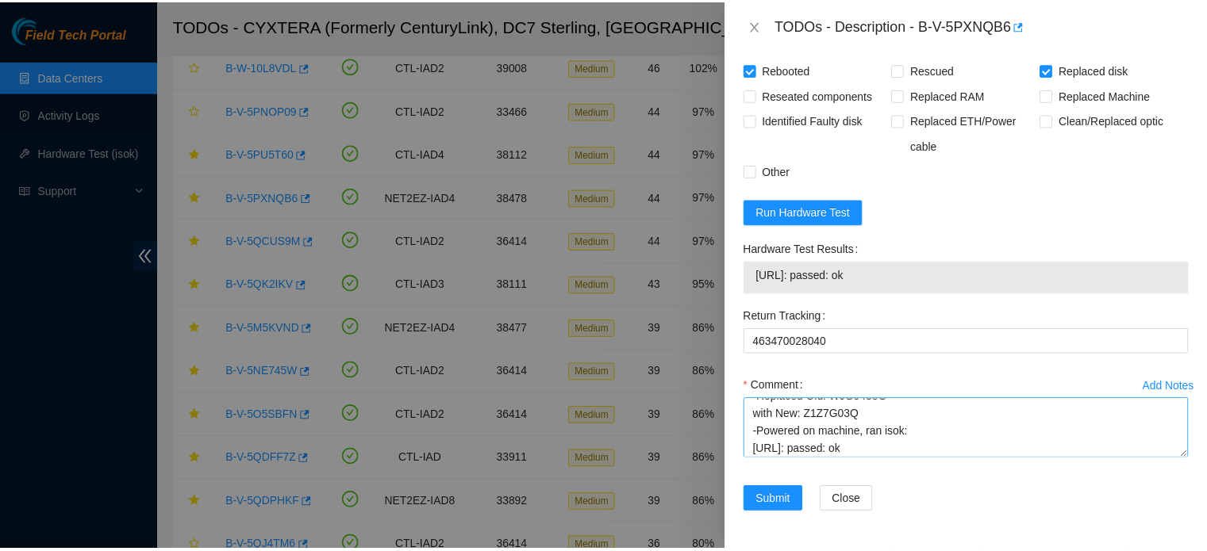
scroll to position [121, 0]
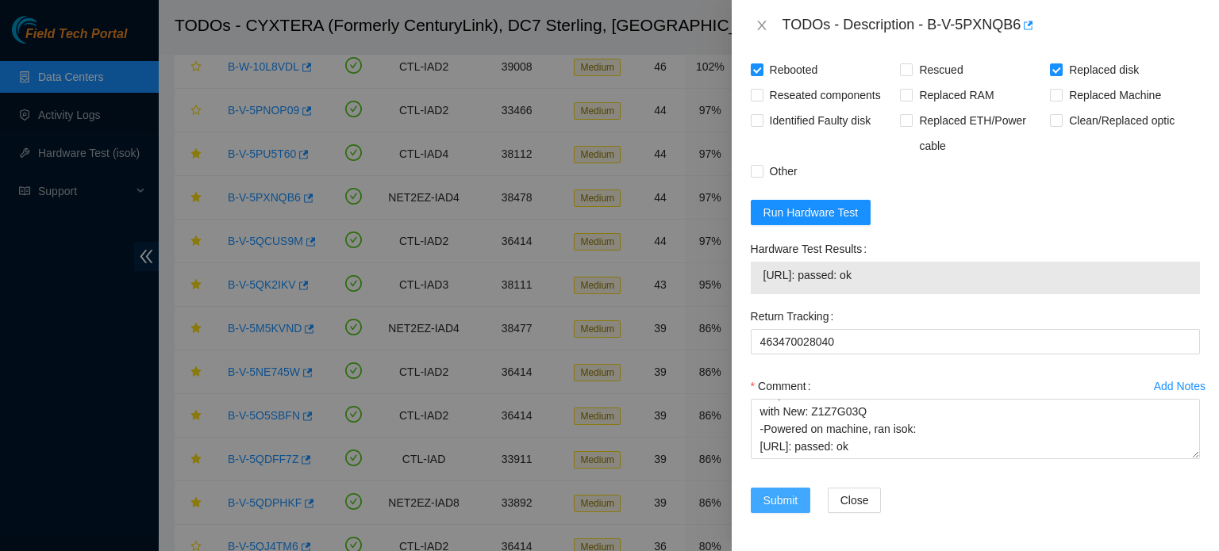
click at [766, 510] on button "Submit" at bounding box center [781, 500] width 60 height 25
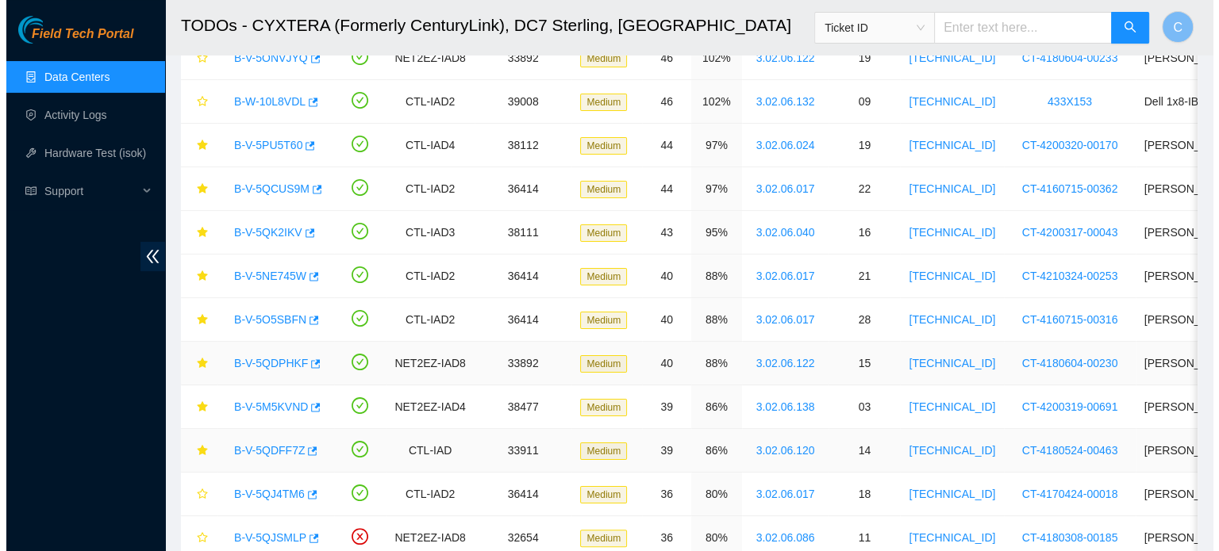
scroll to position [253, 0]
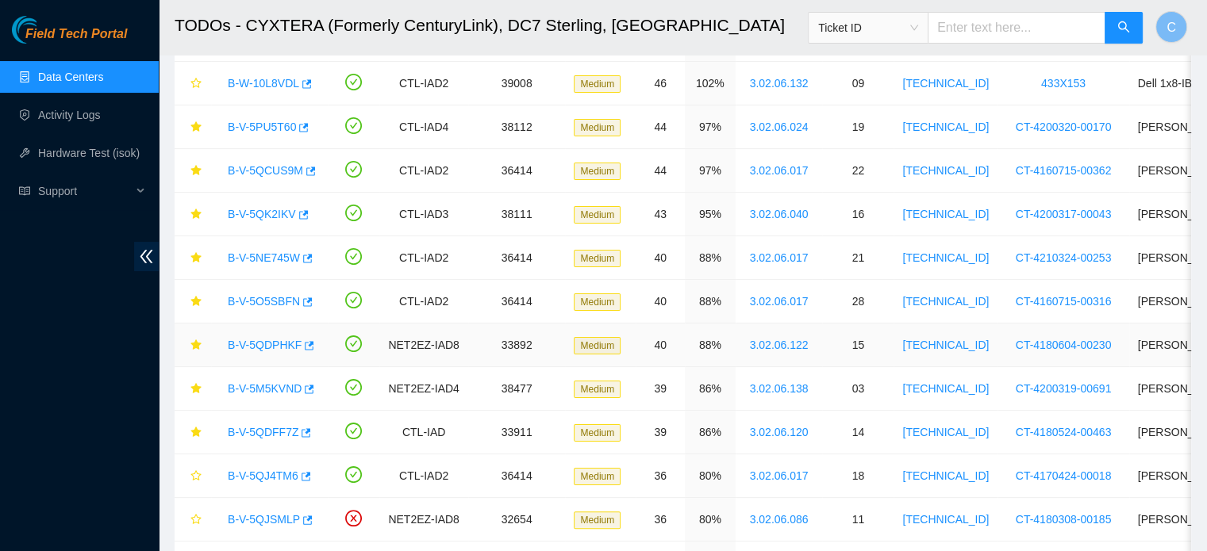
click at [260, 342] on link "B-V-5QDPHKF" at bounding box center [265, 345] width 74 height 13
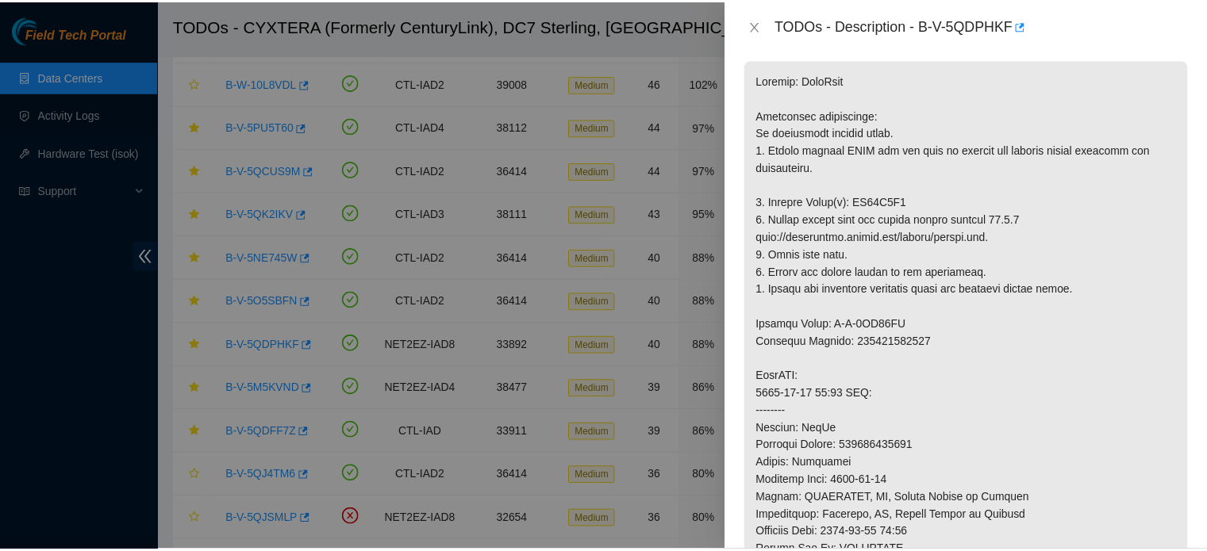
scroll to position [262, 0]
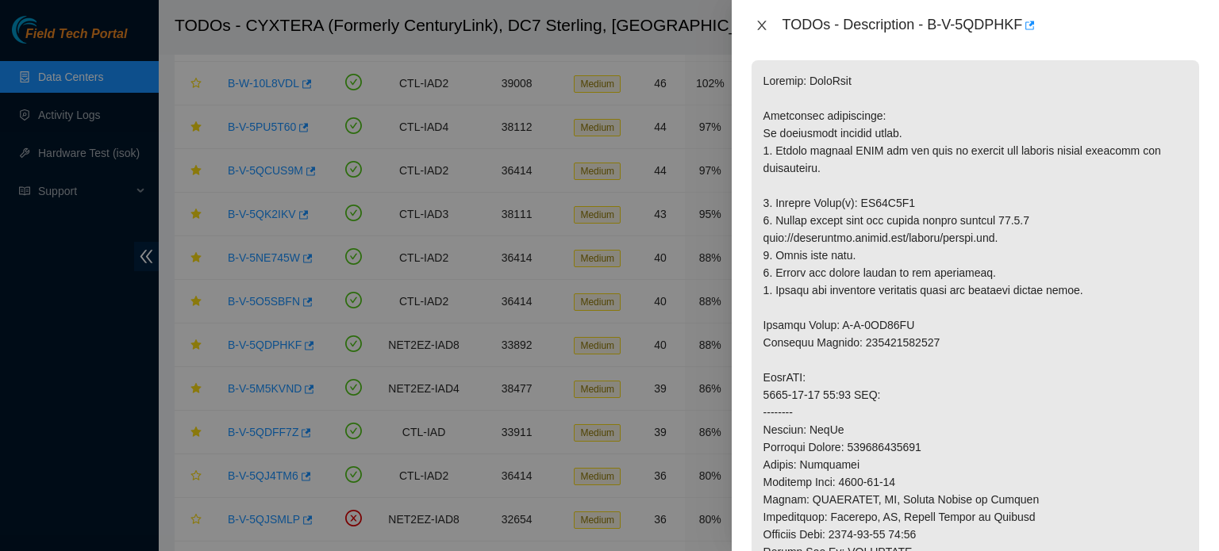
click at [760, 28] on icon "close" at bounding box center [761, 25] width 13 height 13
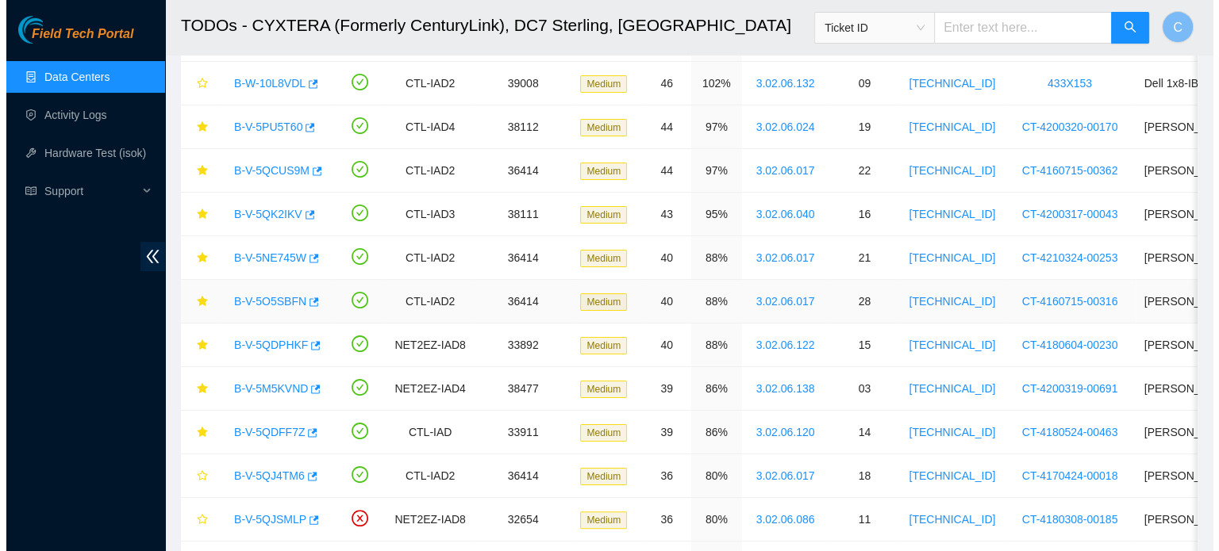
scroll to position [263, 0]
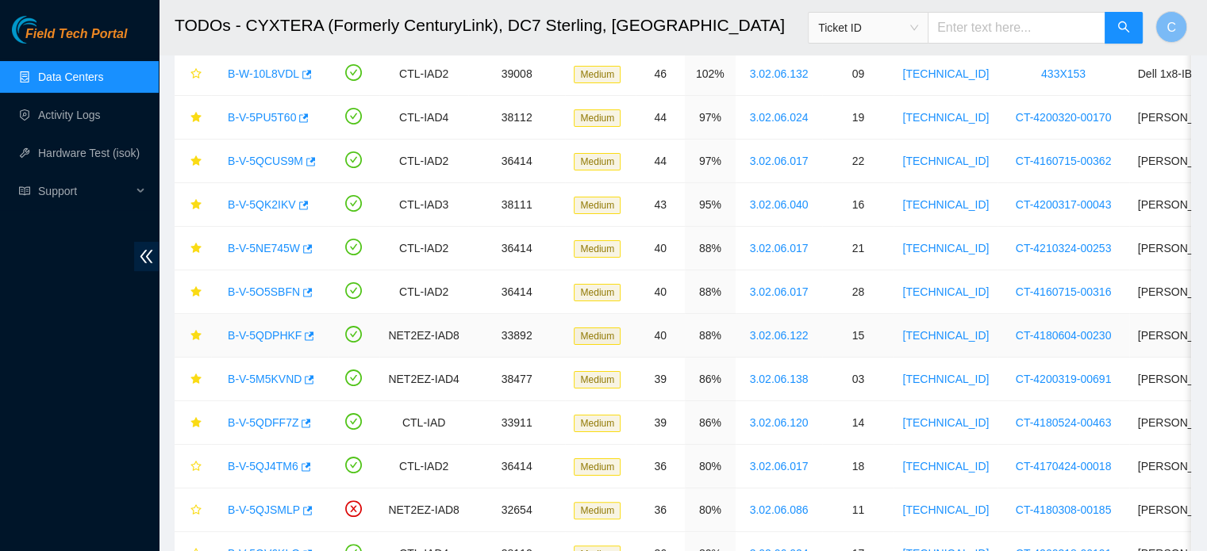
click at [267, 336] on link "B-V-5QDPHKF" at bounding box center [265, 335] width 74 height 13
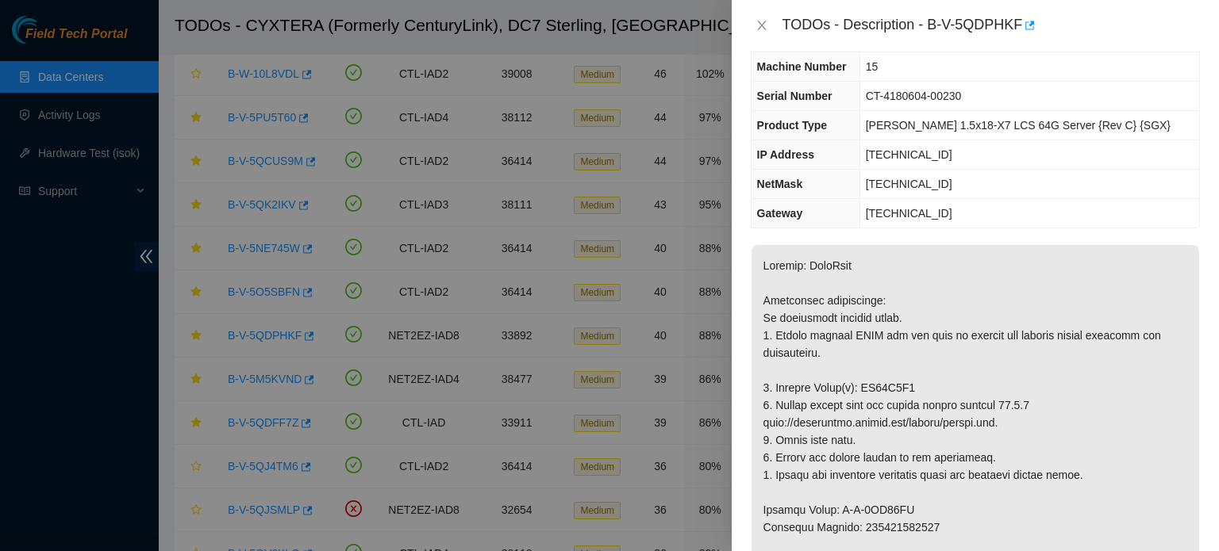
scroll to position [0, 0]
